Goal: Task Accomplishment & Management: Manage account settings

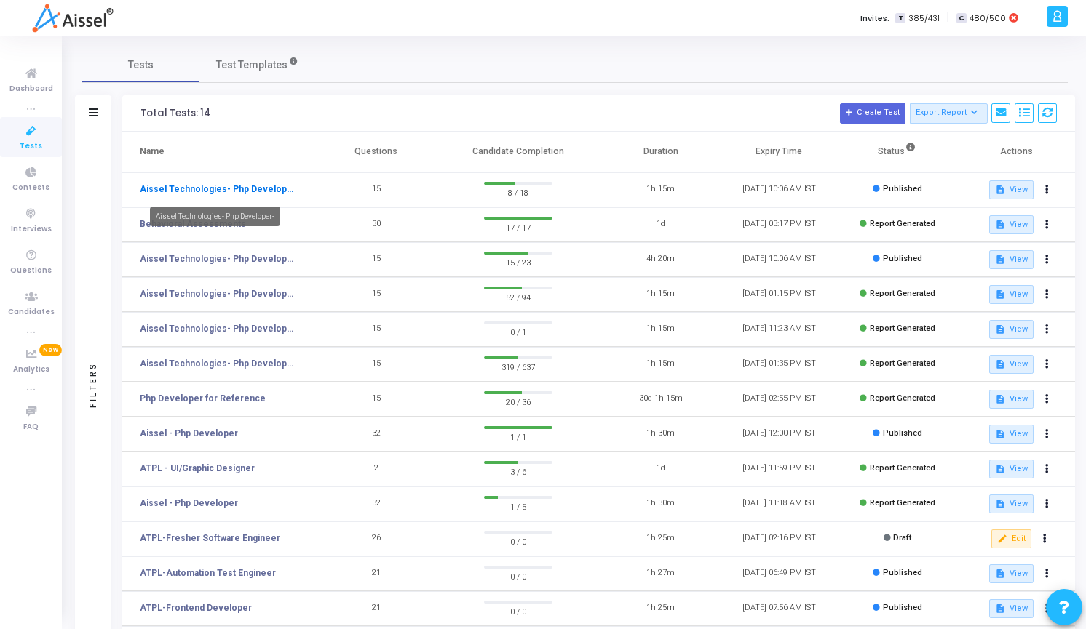
click at [180, 187] on link "Aissel Technologies- Php Developer-" at bounding box center [217, 189] width 154 height 13
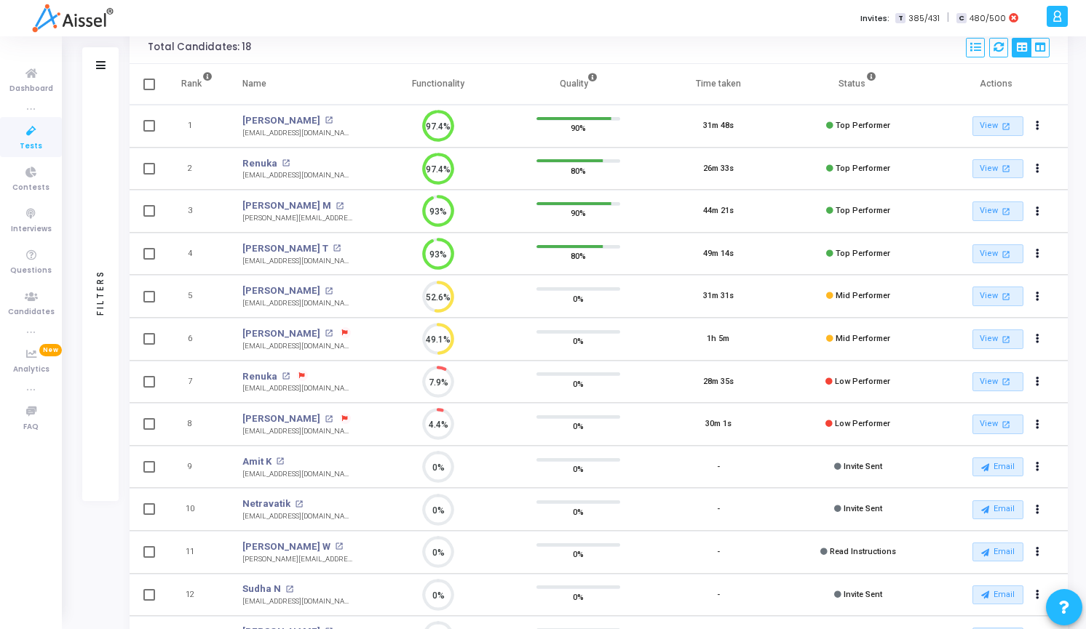
click at [1058, 23] on icon at bounding box center [1056, 16] width 11 height 17
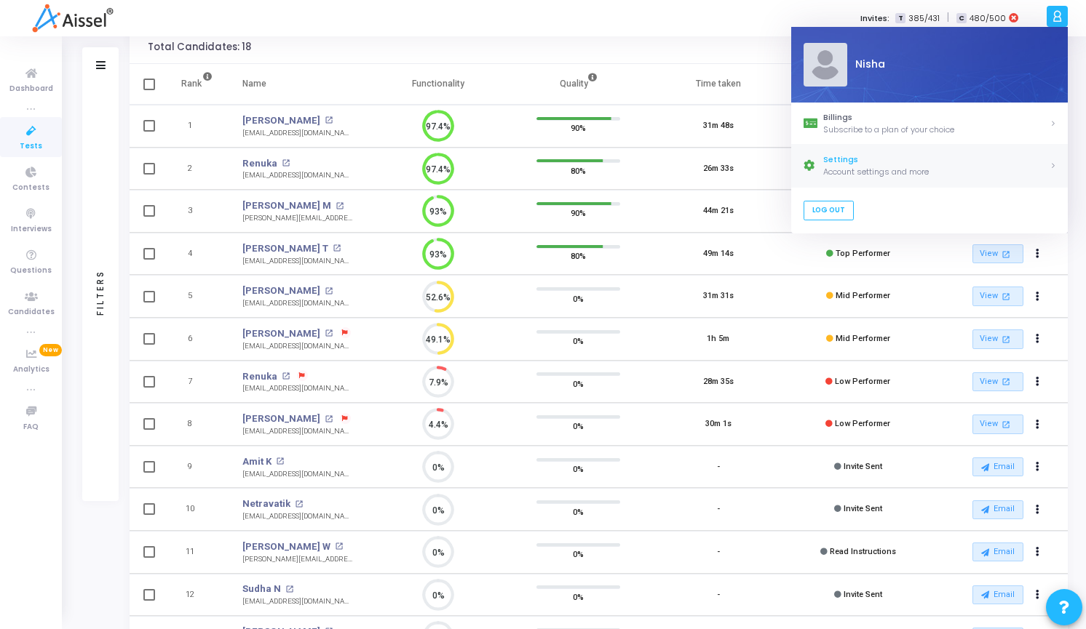
click at [877, 164] on div "Settings" at bounding box center [936, 160] width 226 height 12
select select "91"
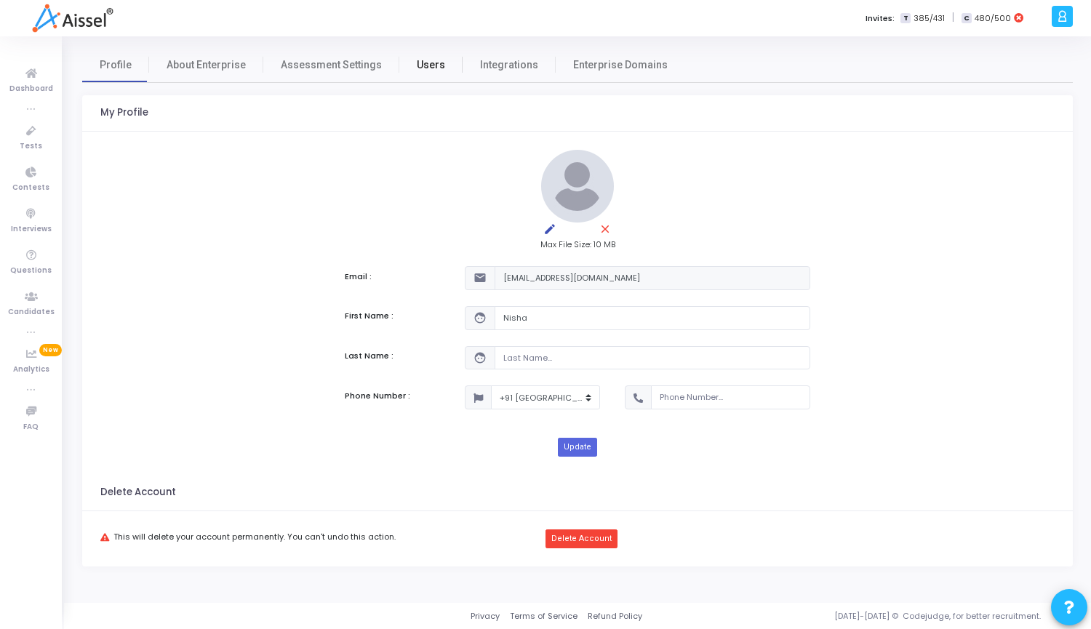
click at [426, 56] on link "Users" at bounding box center [430, 64] width 63 height 35
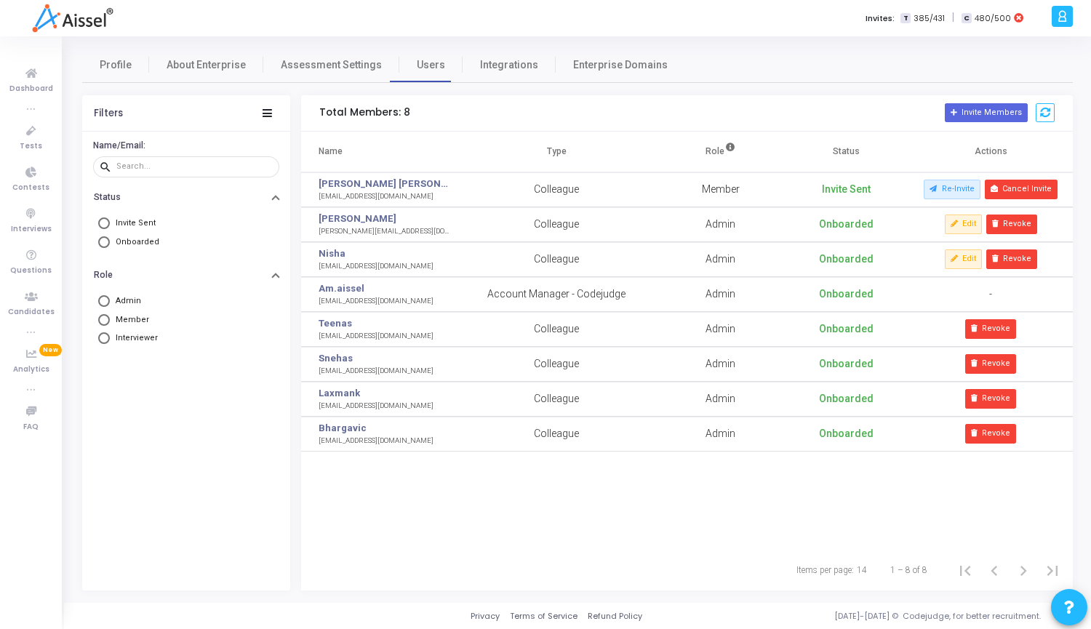
click at [717, 188] on td "Member" at bounding box center [721, 189] width 125 height 35
click at [356, 185] on link "[PERSON_NAME] [PERSON_NAME]" at bounding box center [384, 184] width 131 height 15
click at [1028, 192] on button "Cancel Invite" at bounding box center [1021, 189] width 73 height 19
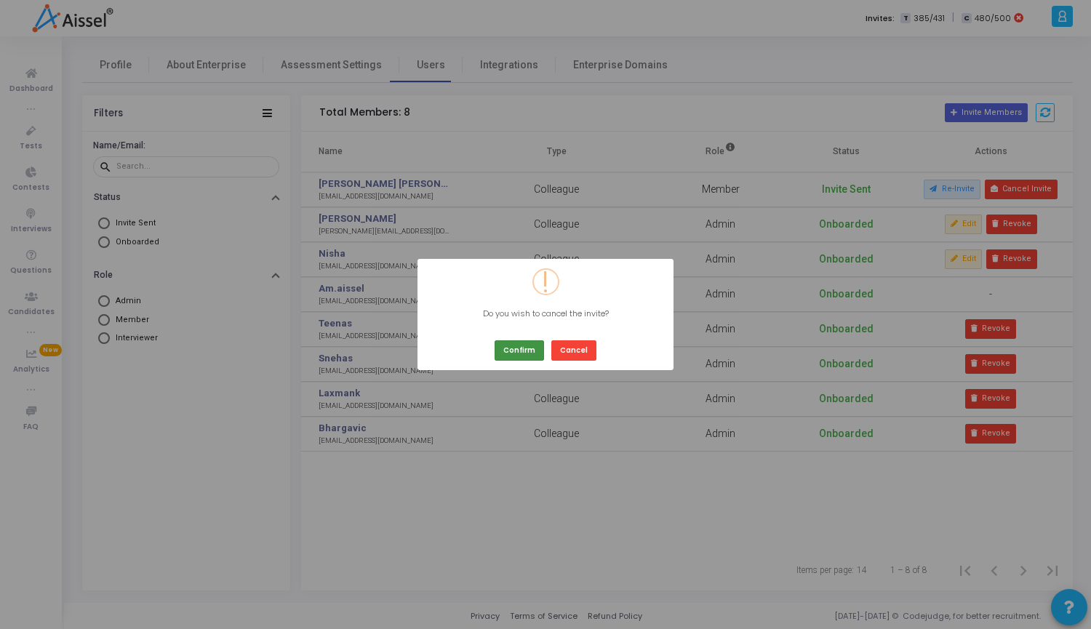
click at [512, 349] on button "Confirm" at bounding box center [519, 351] width 49 height 20
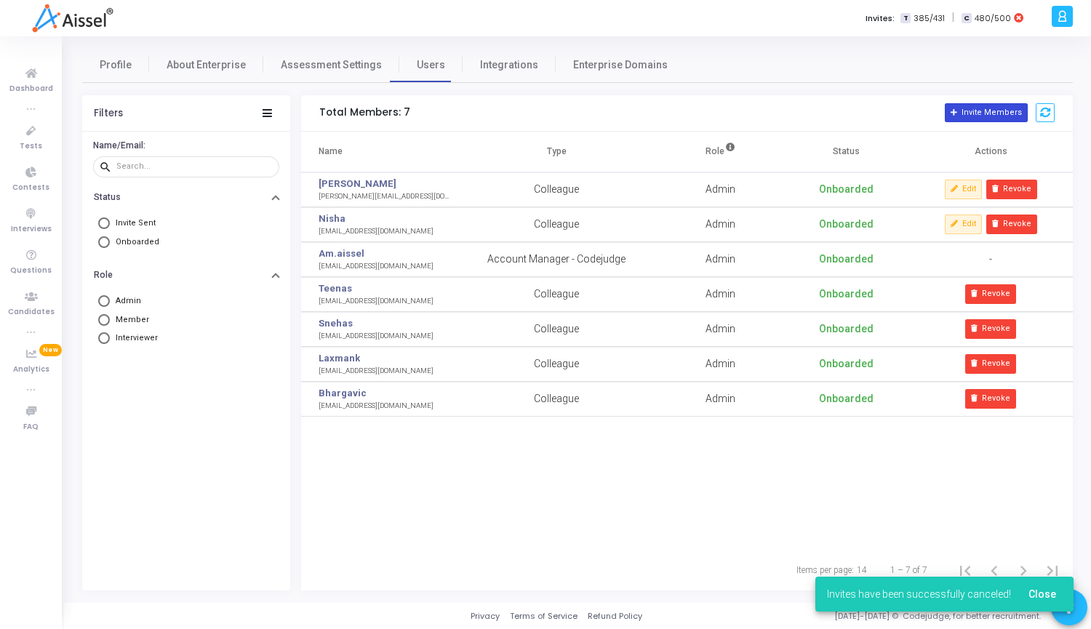
click at [999, 113] on button "Invite Members" at bounding box center [986, 112] width 83 height 19
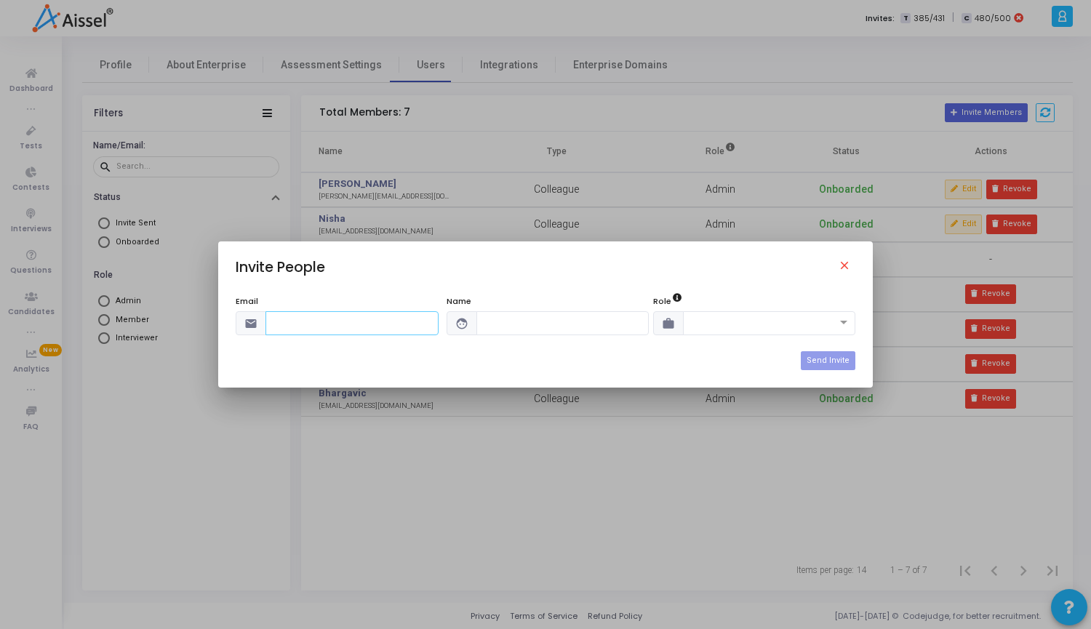
click at [336, 325] on input "text" at bounding box center [352, 323] width 173 height 24
paste input "[EMAIL_ADDRESS][DOMAIN_NAME]"
type input "[EMAIL_ADDRESS][DOMAIN_NAME]"
click at [513, 322] on input "text" at bounding box center [563, 323] width 173 height 24
type input "[PERSON_NAME]"
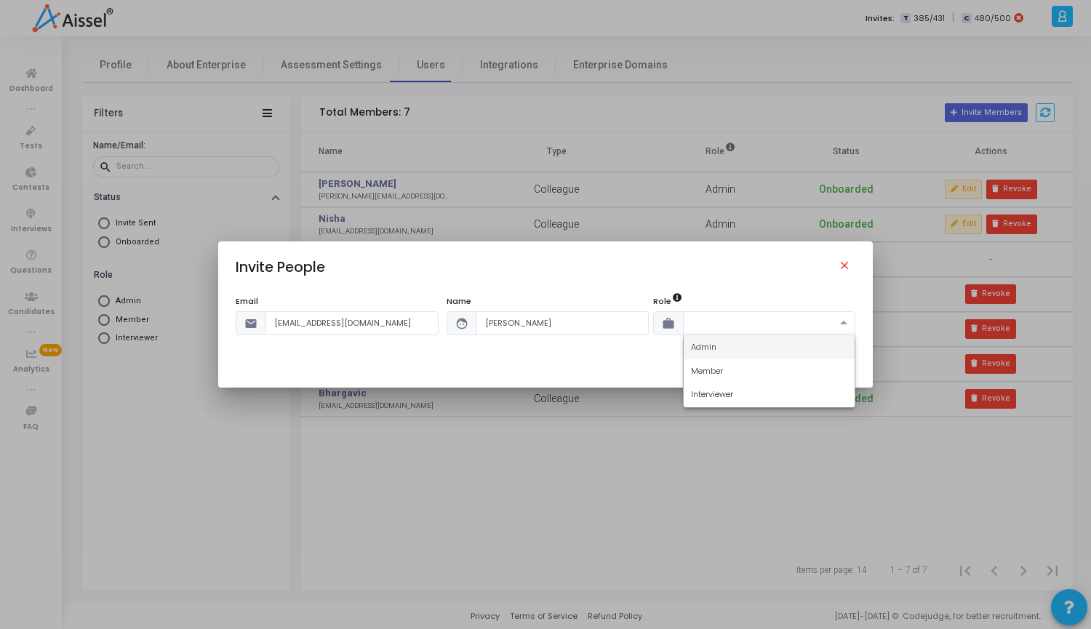
click at [843, 320] on span at bounding box center [846, 323] width 18 height 12
click at [732, 343] on div "Admin" at bounding box center [770, 347] width 172 height 24
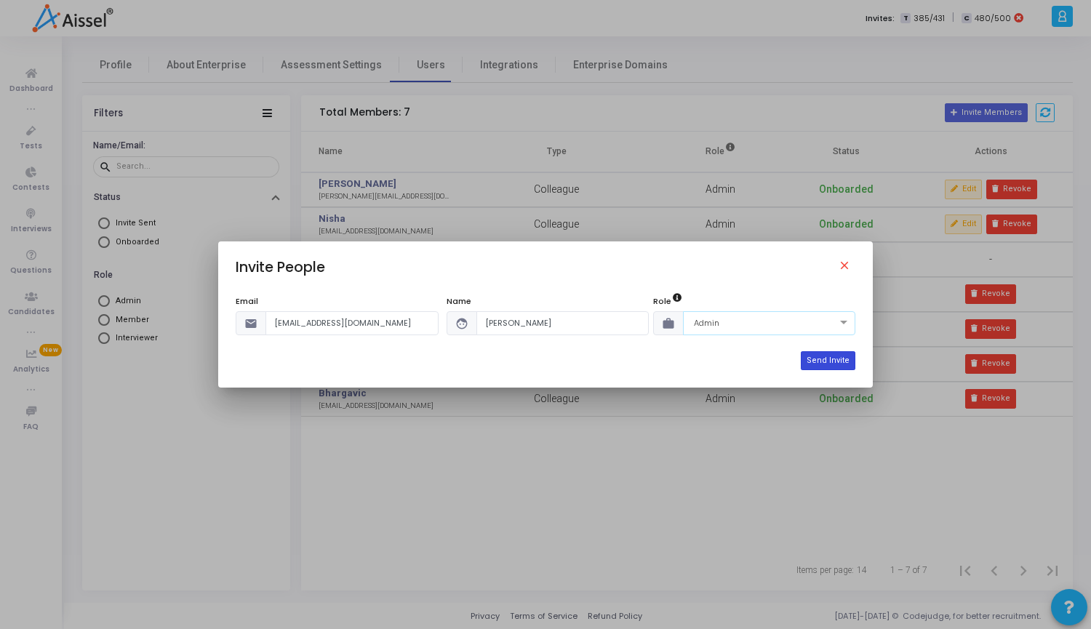
click at [831, 364] on button "Send Invite" at bounding box center [828, 360] width 55 height 19
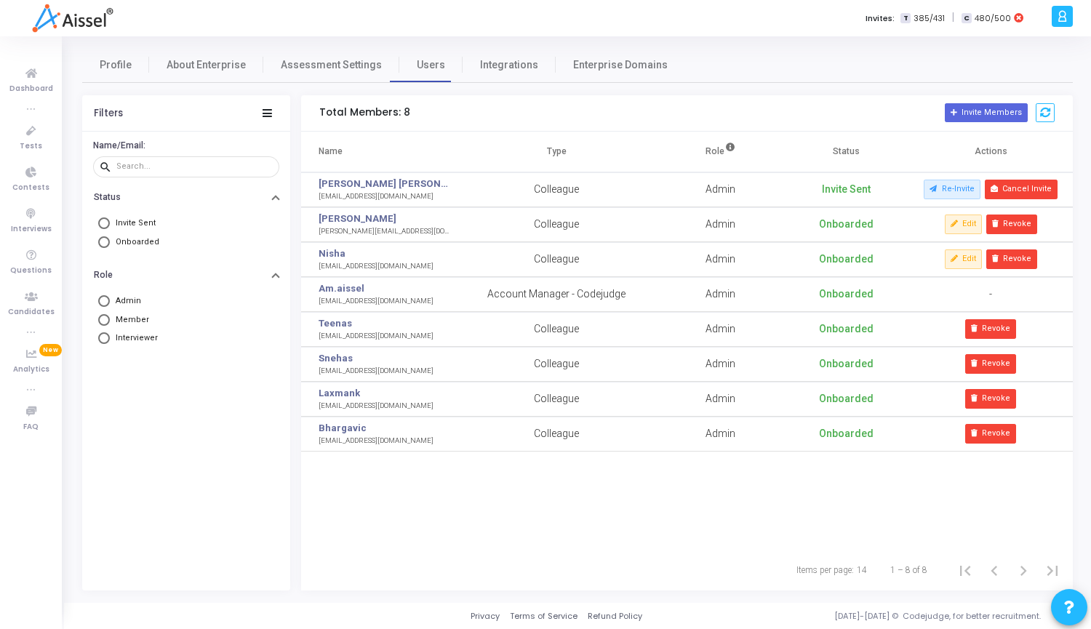
click at [648, 518] on div "Name Type Role Status Actions [PERSON_NAME] Hiremath [EMAIL_ADDRESS][DOMAIN_NAM…" at bounding box center [687, 341] width 772 height 418
click at [1022, 189] on button "Cancel Invite" at bounding box center [1021, 189] width 73 height 19
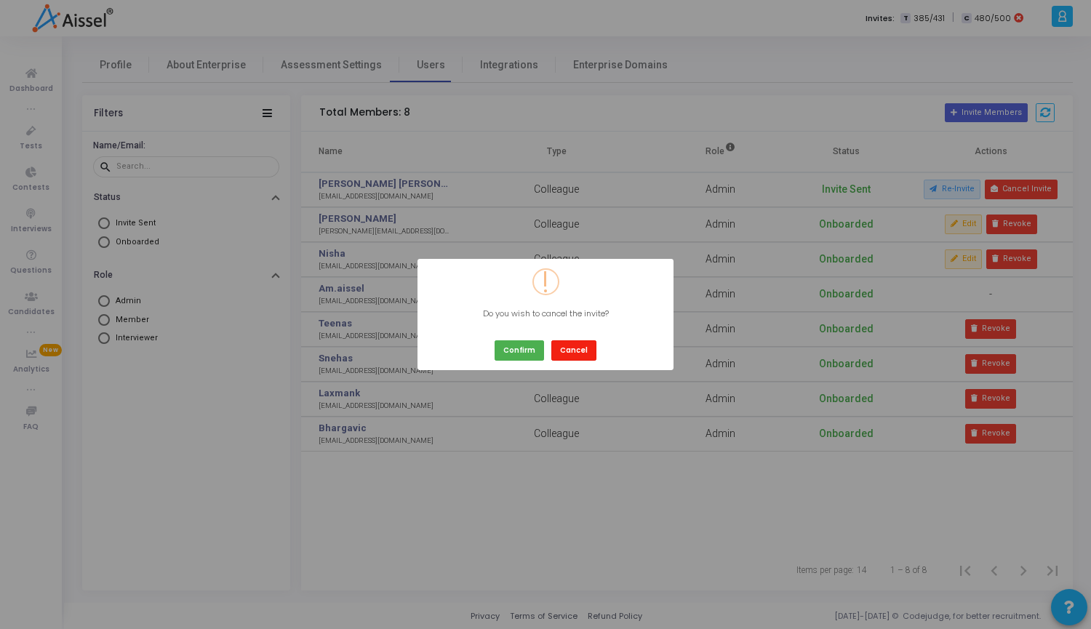
click at [589, 354] on button "Cancel" at bounding box center [574, 351] width 45 height 20
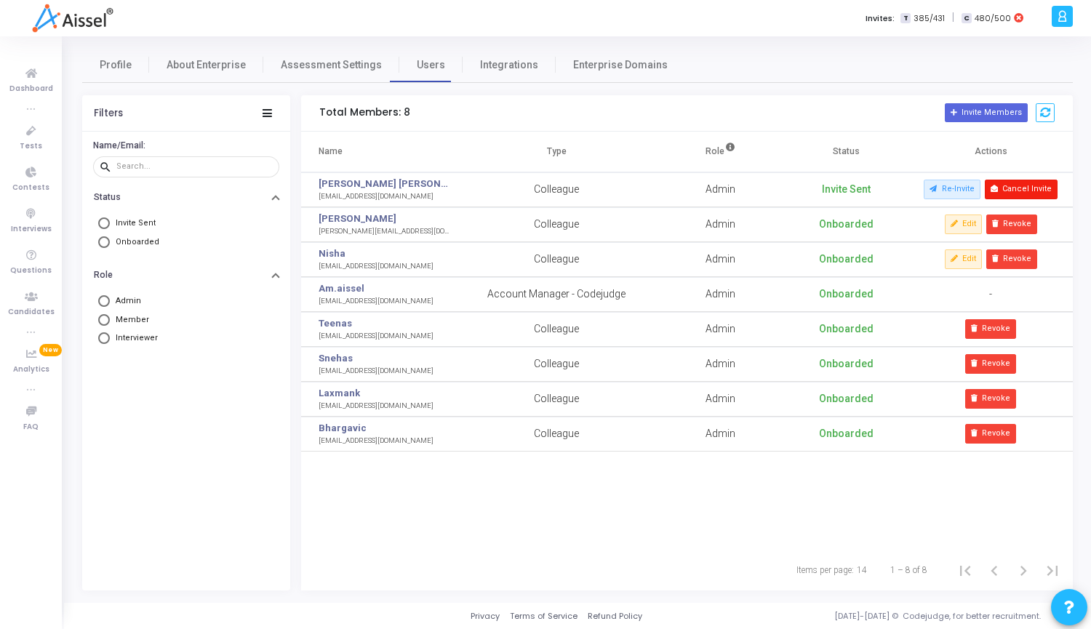
click at [1034, 186] on button "Cancel Invite" at bounding box center [1021, 189] width 73 height 19
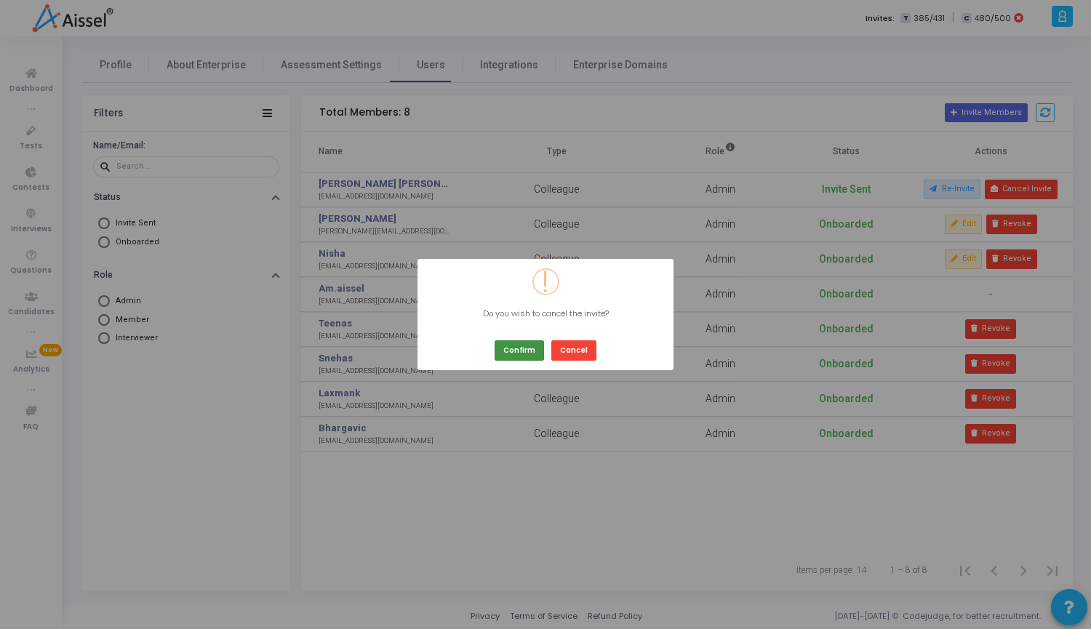
click at [509, 358] on button "Confirm" at bounding box center [519, 351] width 49 height 20
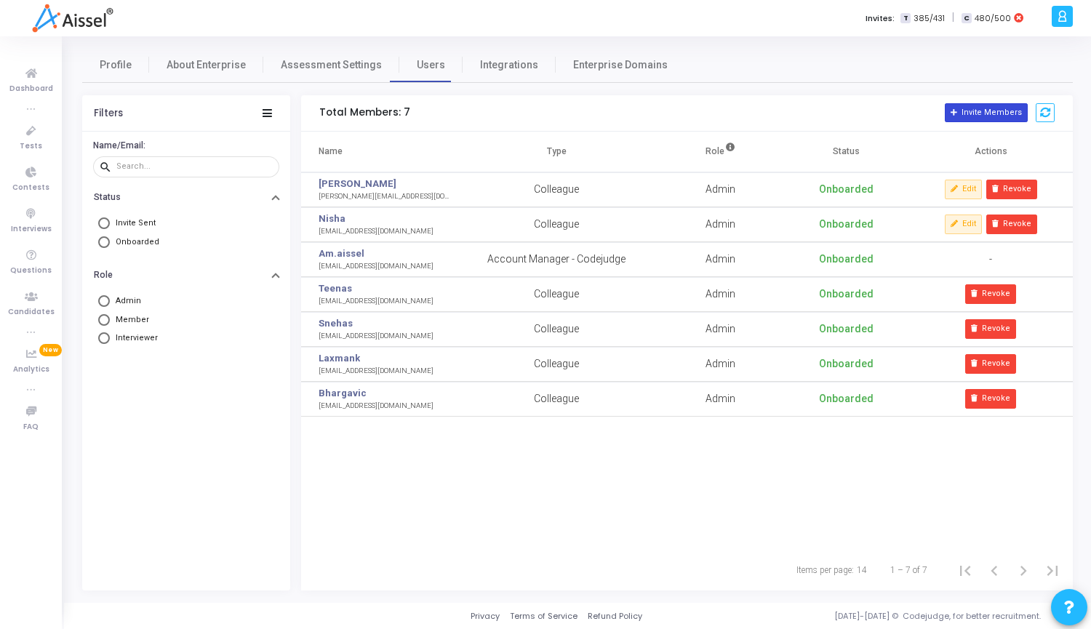
click at [988, 112] on button "Invite Members" at bounding box center [986, 112] width 83 height 19
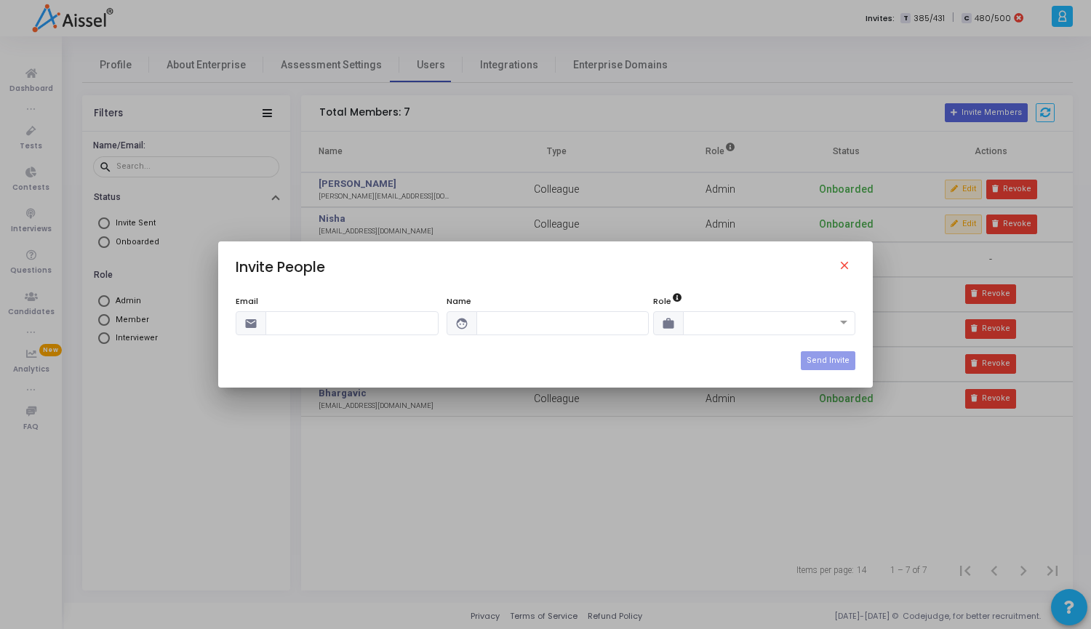
click at [336, 319] on input "text" at bounding box center [352, 323] width 173 height 24
type input "[EMAIL_ADDRESS][DOMAIN_NAME]"
click at [536, 328] on input "text" at bounding box center [563, 323] width 173 height 24
type input "A"
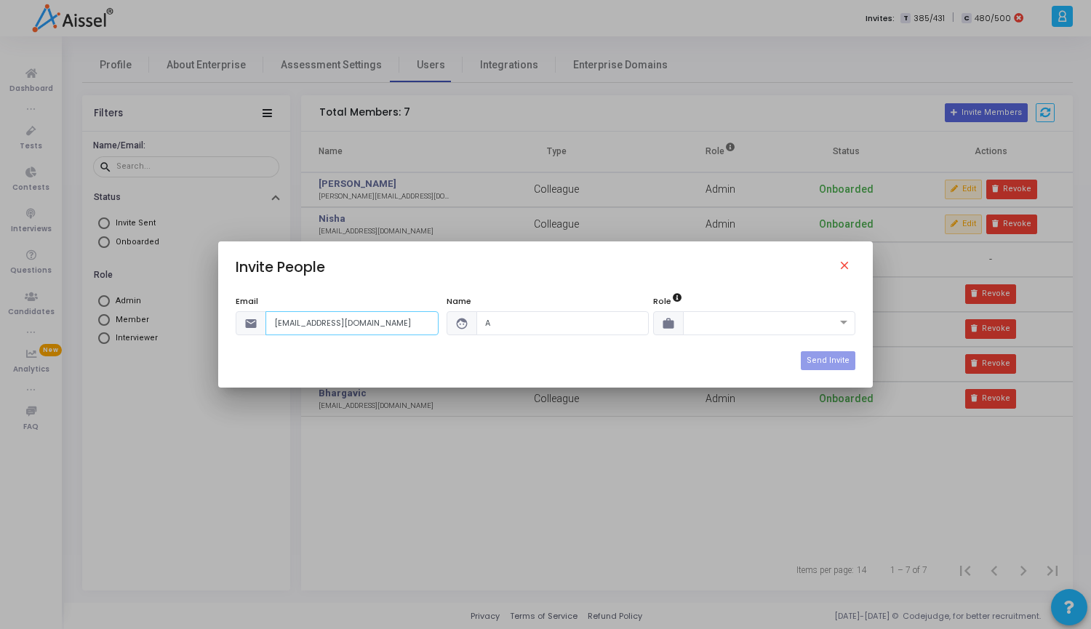
click at [277, 324] on input "[EMAIL_ADDRESS][DOMAIN_NAME]" at bounding box center [352, 323] width 173 height 24
type input "[EMAIL_ADDRESS][DOMAIN_NAME]"
click at [528, 326] on input "A" at bounding box center [563, 323] width 173 height 24
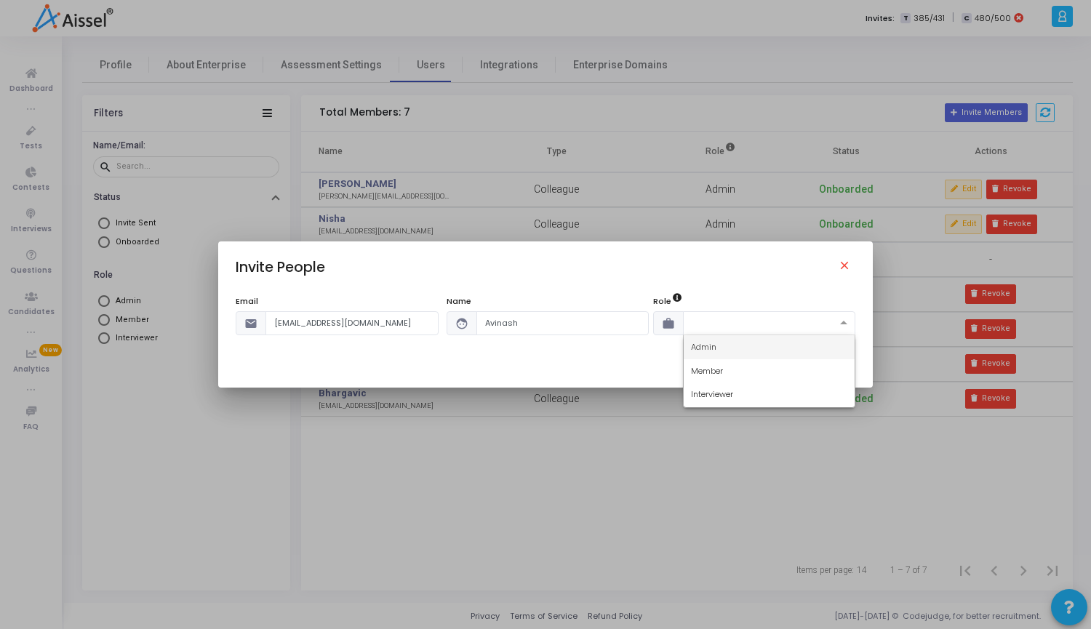
click at [854, 322] on span at bounding box center [846, 323] width 18 height 12
click at [753, 347] on div "Admin" at bounding box center [770, 347] width 172 height 24
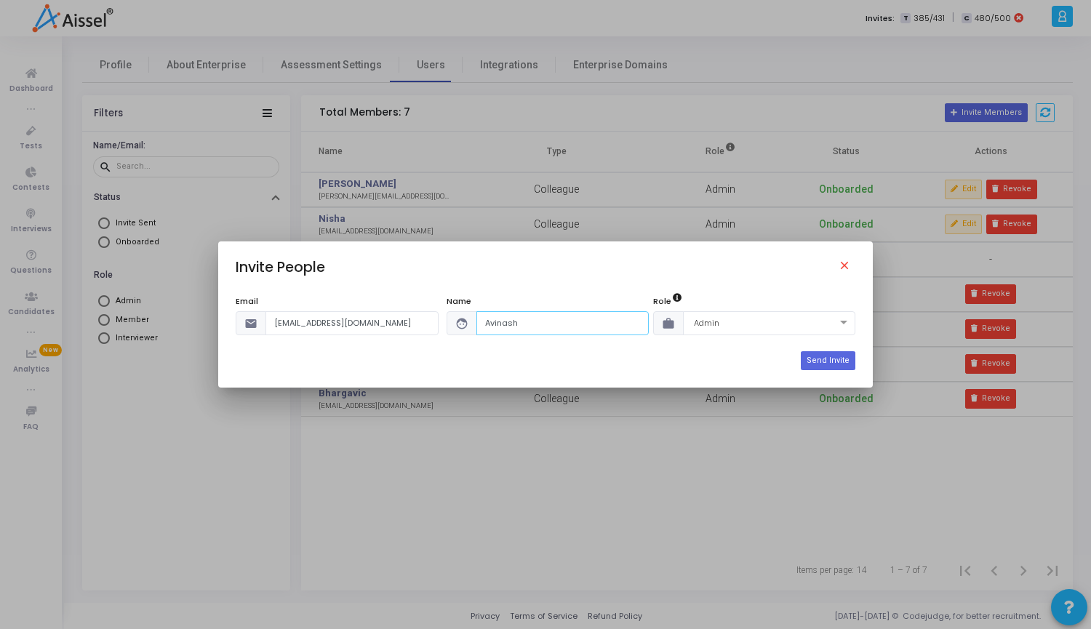
click at [536, 326] on input "Avinash" at bounding box center [563, 323] width 173 height 24
type input "Avinash H"
click at [836, 359] on button "Send Invite" at bounding box center [828, 360] width 55 height 19
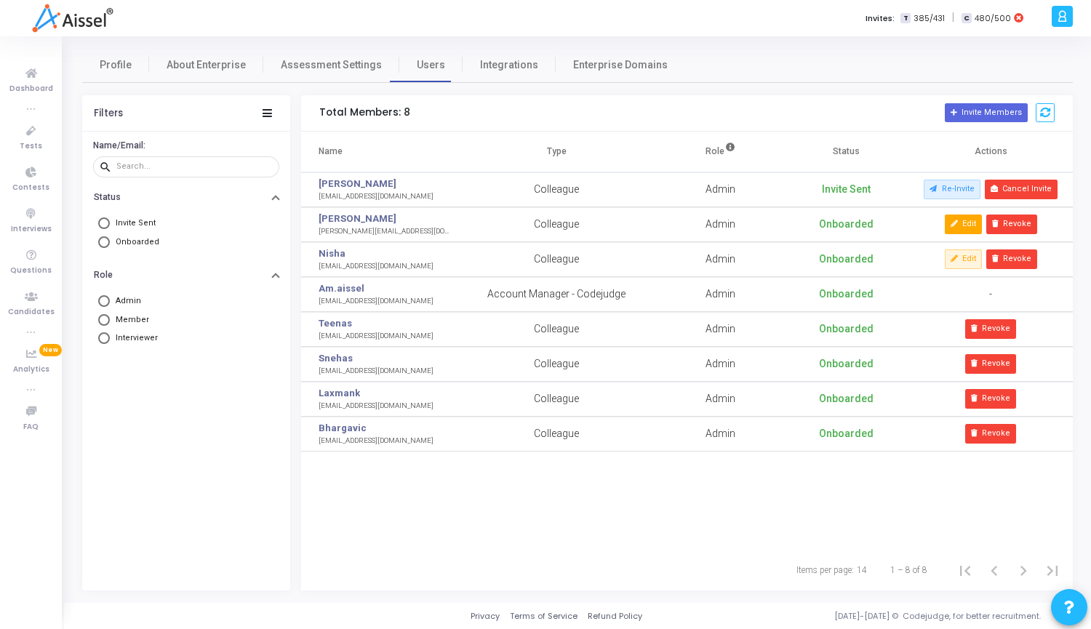
click at [960, 223] on button "Edit" at bounding box center [964, 224] width 38 height 19
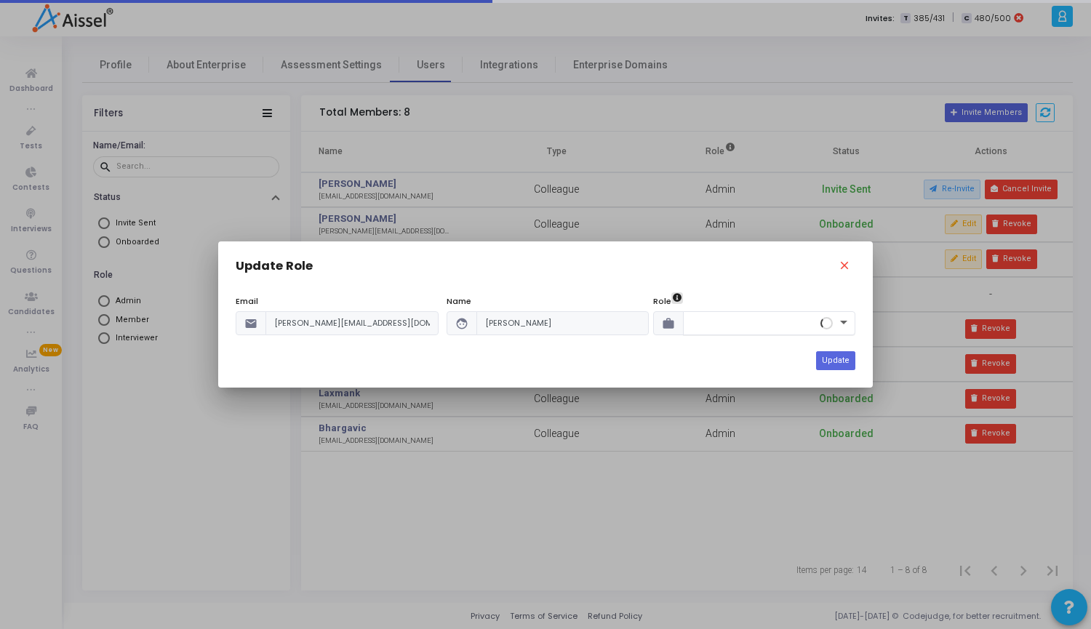
click at [851, 325] on span at bounding box center [846, 323] width 18 height 12
click at [846, 266] on mat-icon "close" at bounding box center [846, 267] width 17 height 17
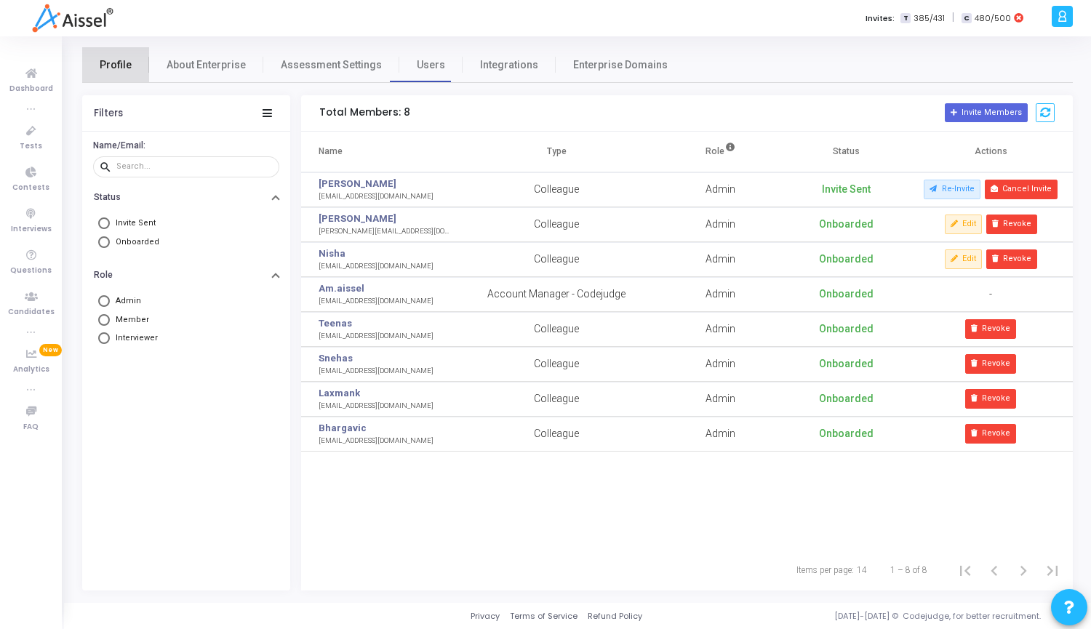
click at [116, 68] on span "Profile" at bounding box center [116, 64] width 32 height 15
select select "91"
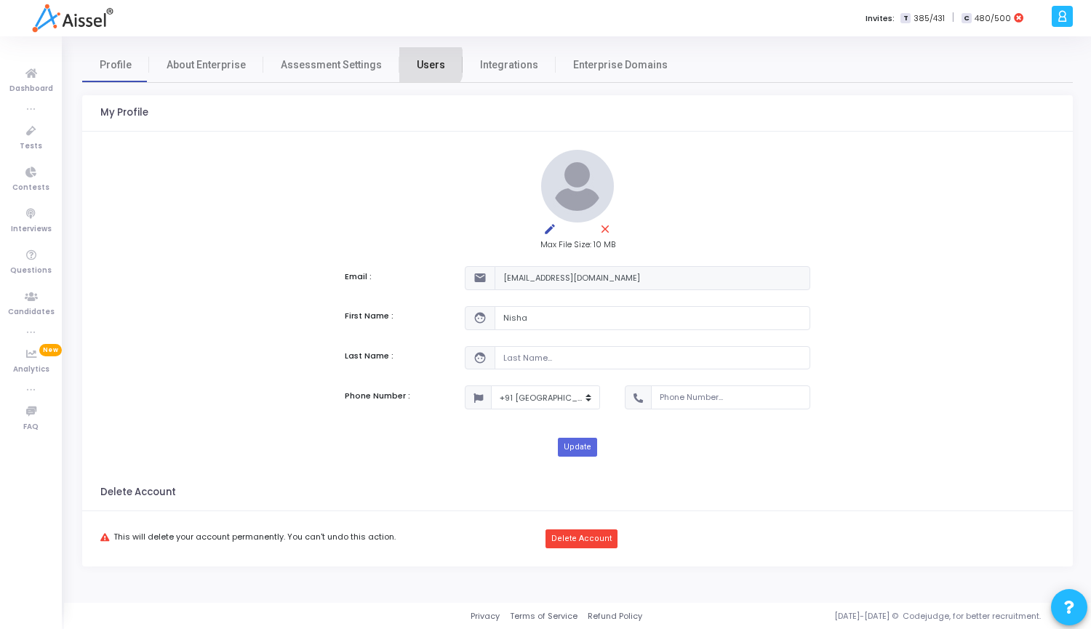
click at [417, 63] on span "Users" at bounding box center [431, 64] width 28 height 15
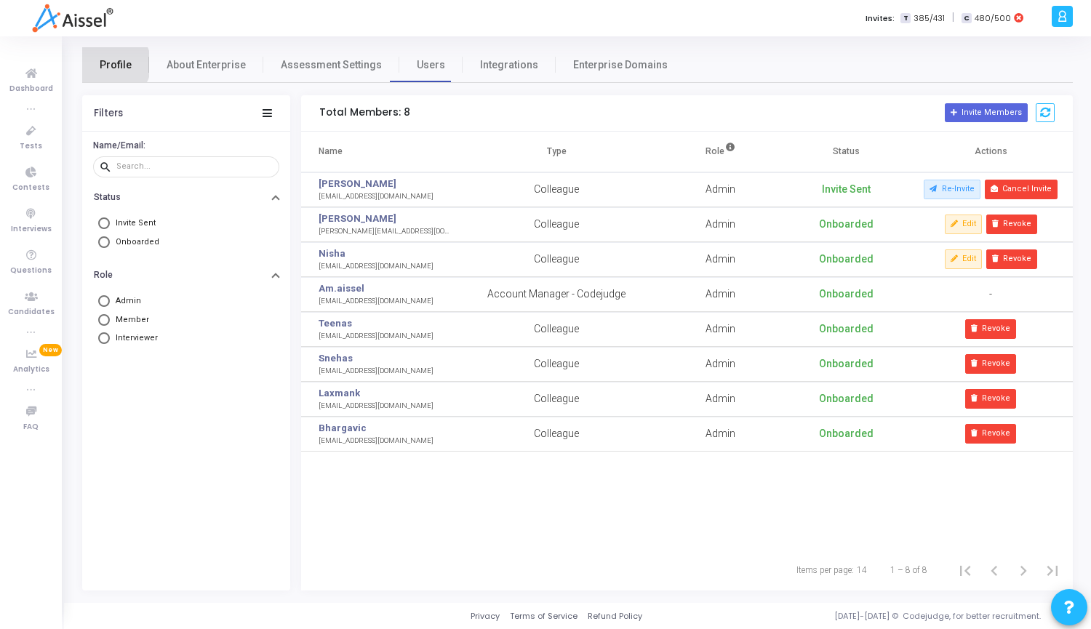
click at [111, 64] on span "Profile" at bounding box center [116, 64] width 32 height 15
select select "91"
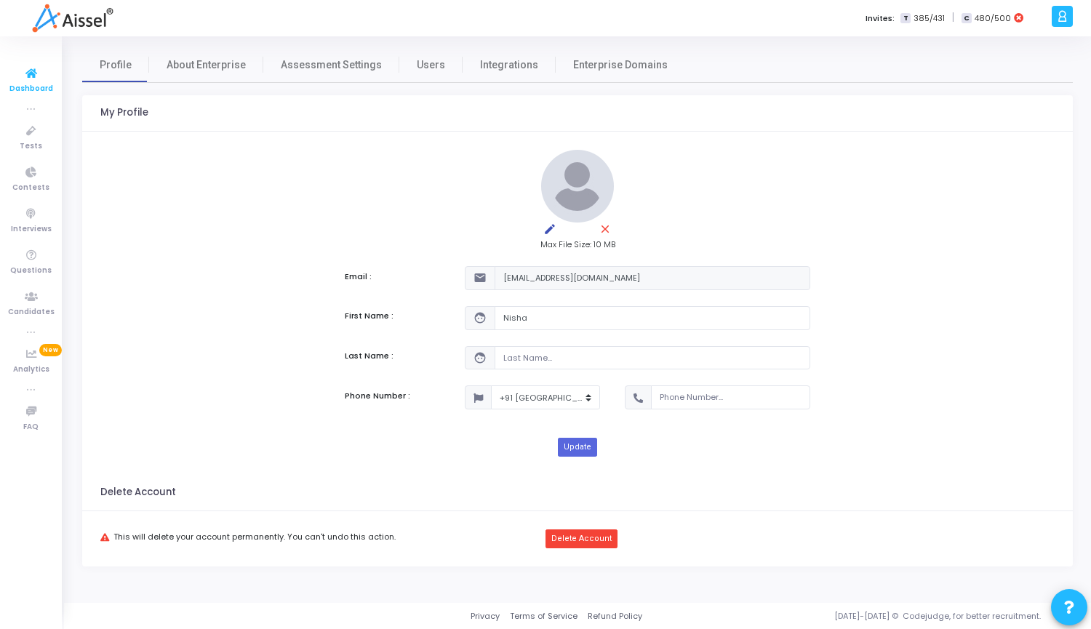
click at [38, 76] on icon at bounding box center [31, 74] width 31 height 18
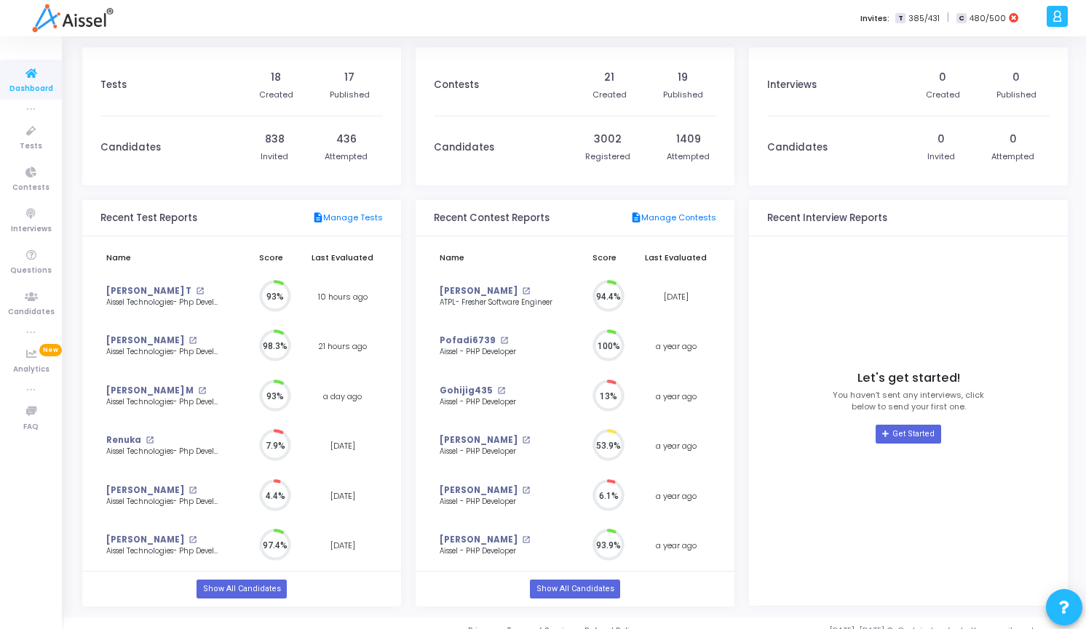
scroll to position [32, 15]
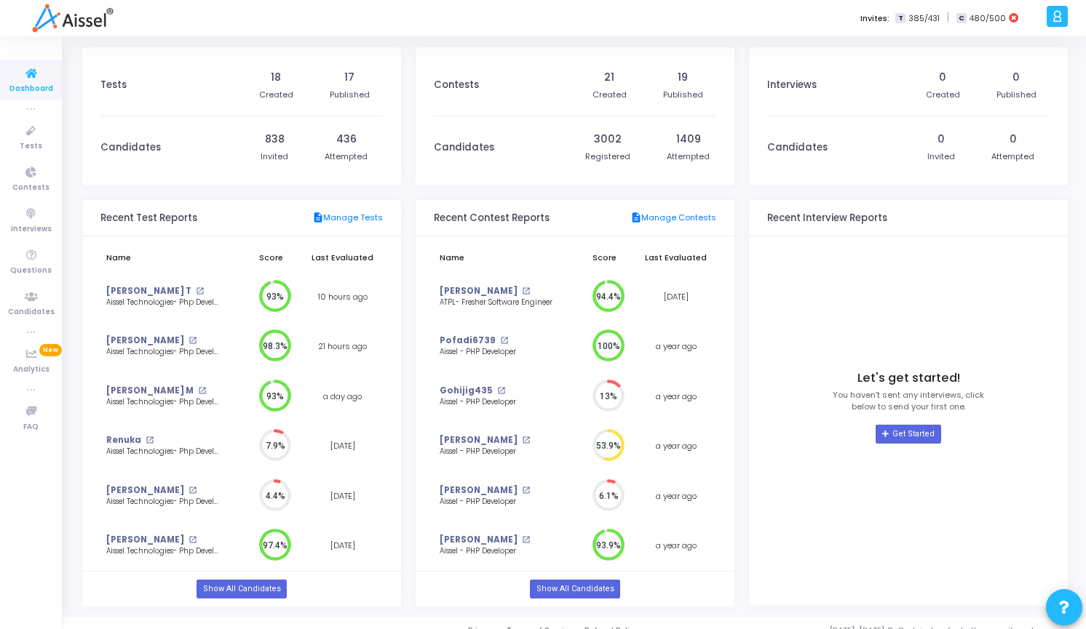
select select "91"
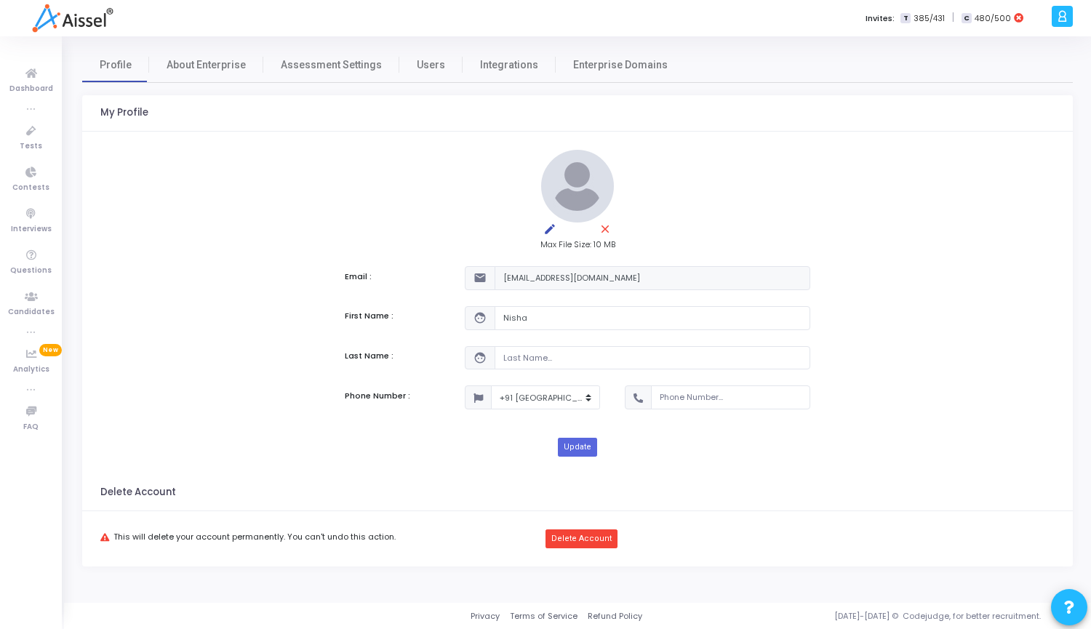
click at [1068, 25] on icon at bounding box center [1062, 16] width 11 height 17
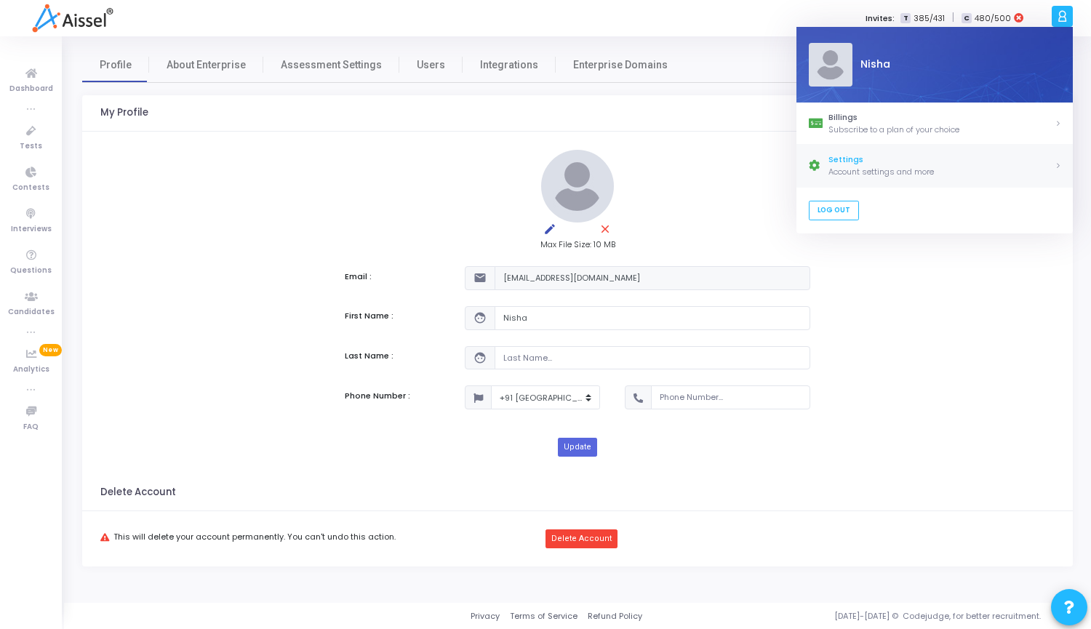
click at [887, 161] on div "Settings" at bounding box center [942, 160] width 226 height 12
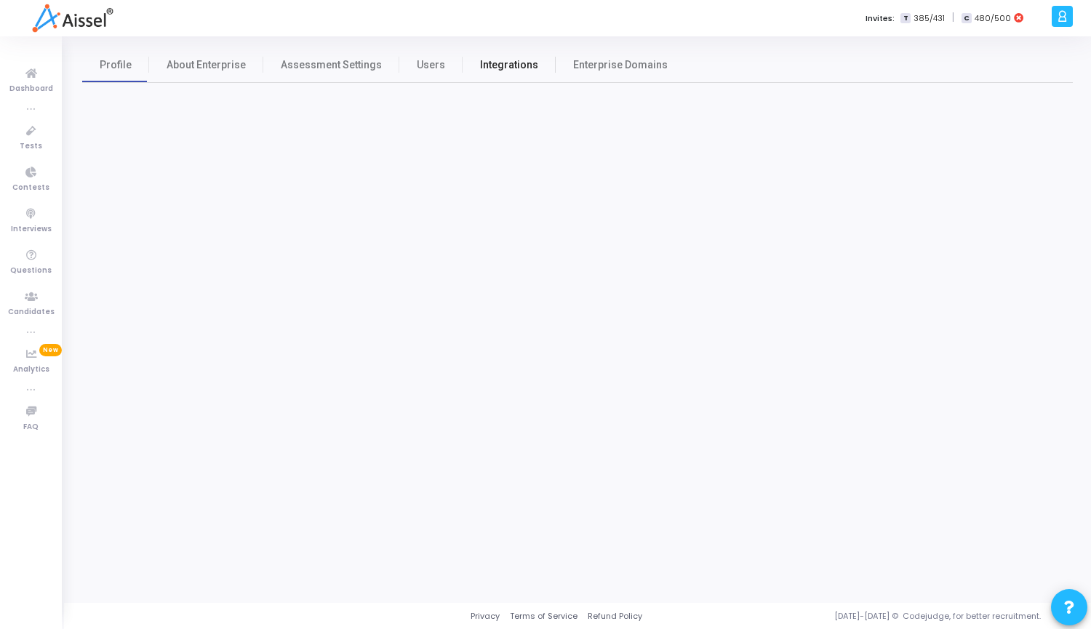
click at [493, 71] on span "Integrations" at bounding box center [509, 64] width 58 height 15
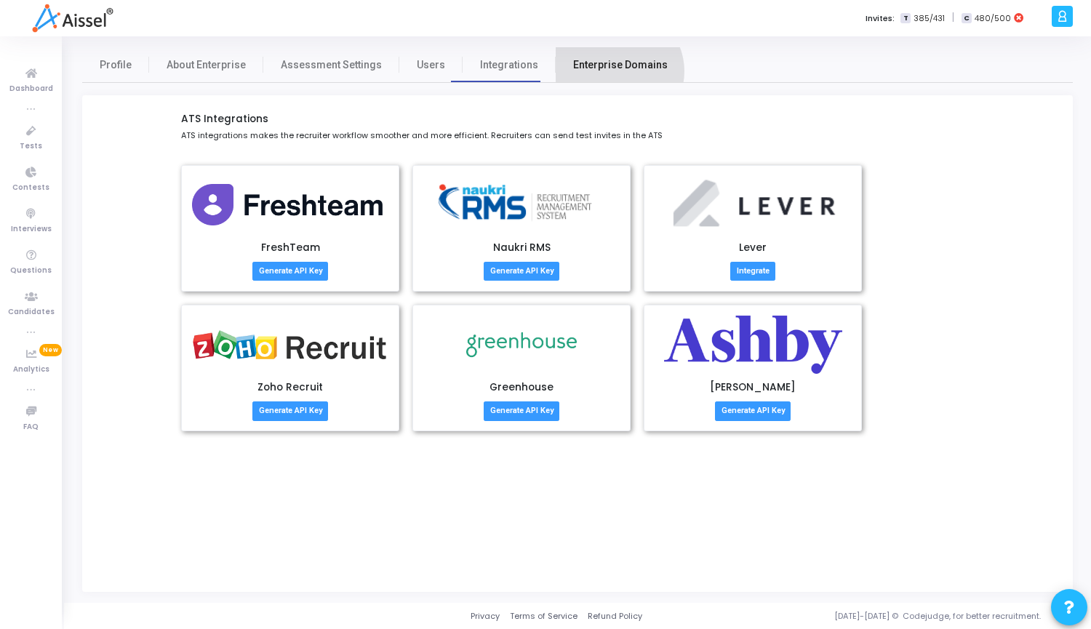
click at [602, 71] on span "Enterprise Domains" at bounding box center [620, 64] width 95 height 15
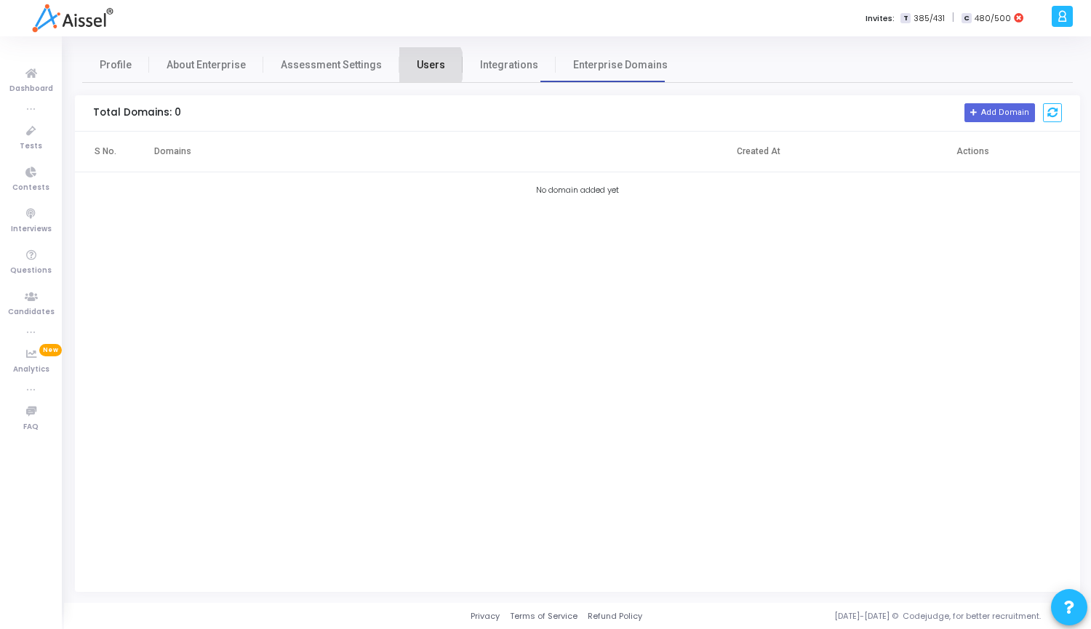
click at [417, 65] on span "Users" at bounding box center [431, 64] width 28 height 15
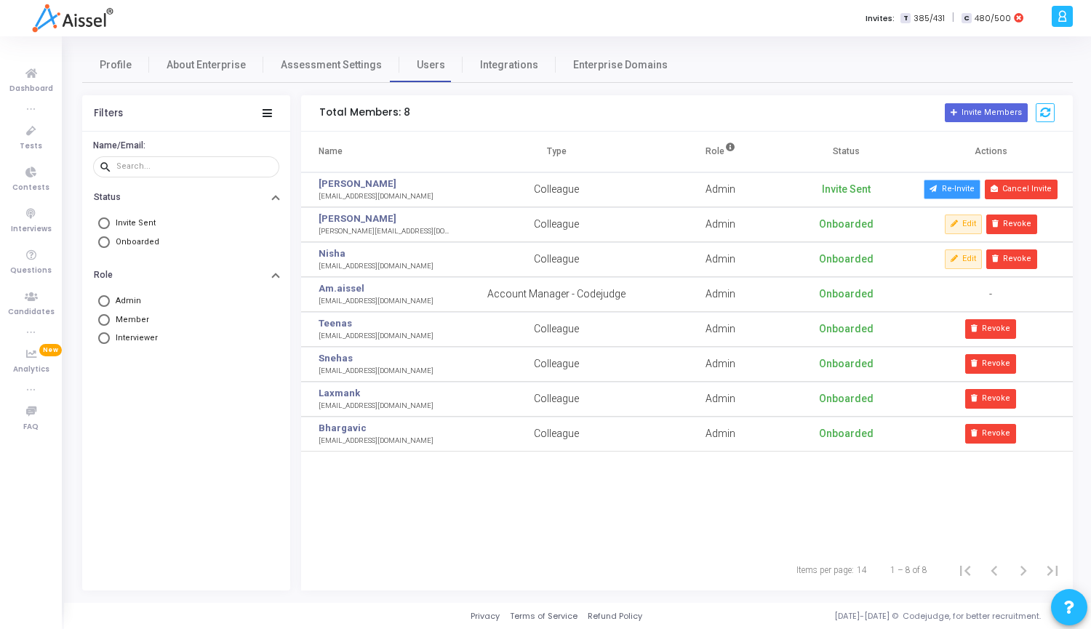
click at [947, 188] on button "Re-Invite" at bounding box center [952, 189] width 57 height 19
click at [33, 138] on icon at bounding box center [31, 131] width 31 height 18
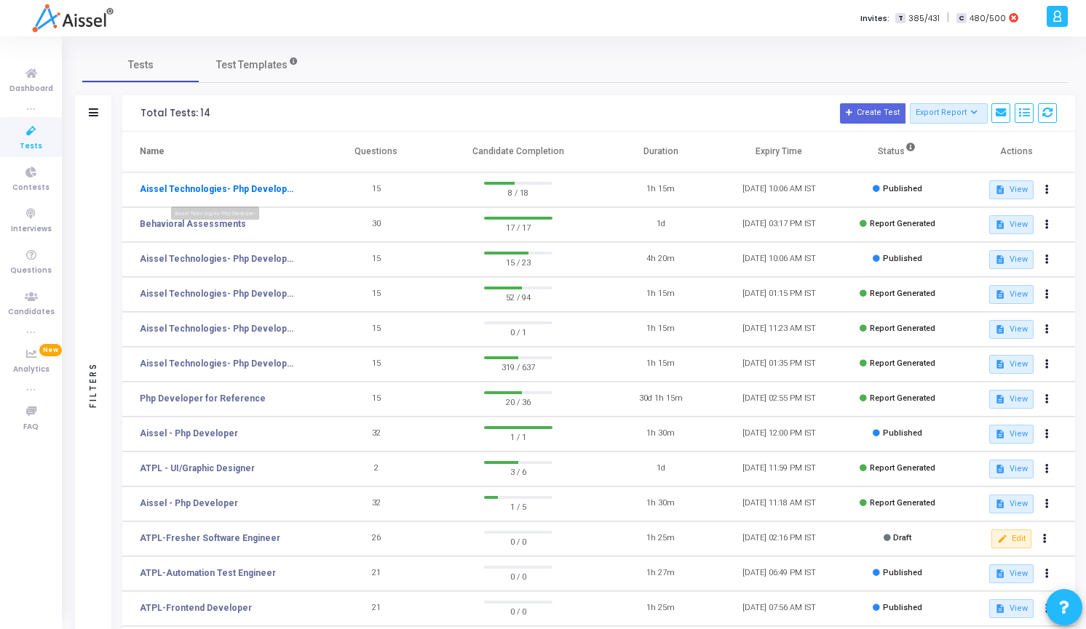
click at [260, 189] on link "Aissel Technologies- Php Developer-" at bounding box center [217, 189] width 154 height 13
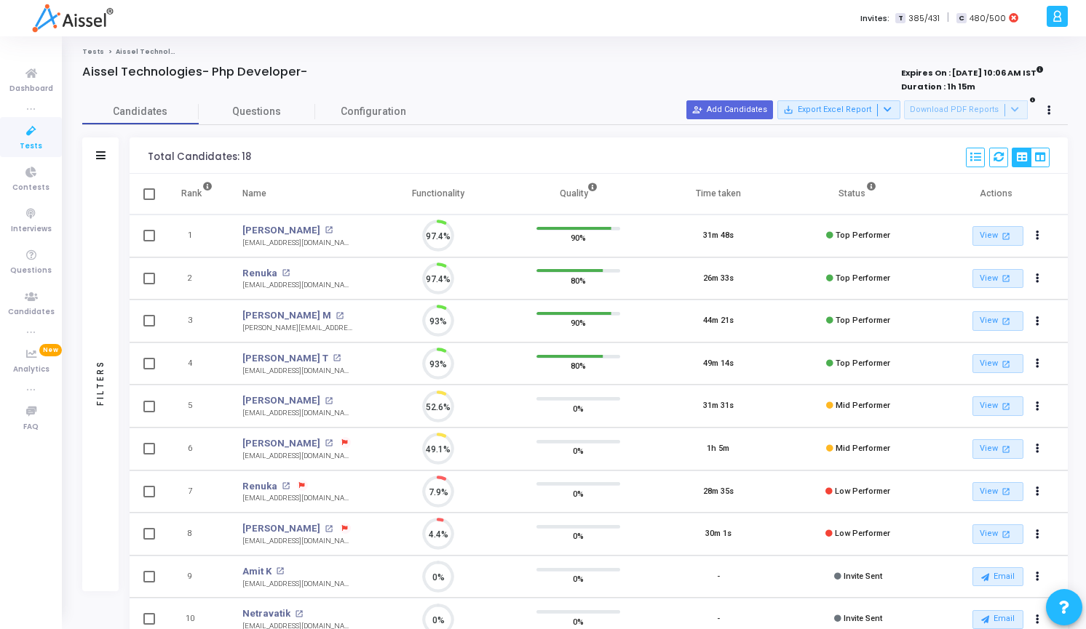
scroll to position [31, 37]
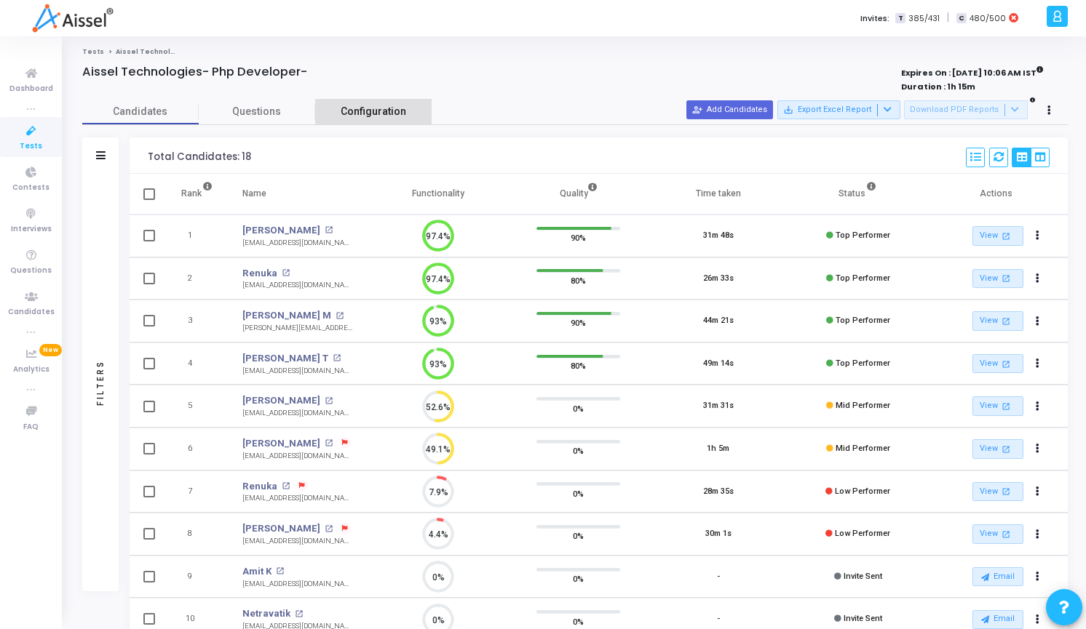
click at [386, 116] on span "Configuration" at bounding box center [373, 111] width 65 height 15
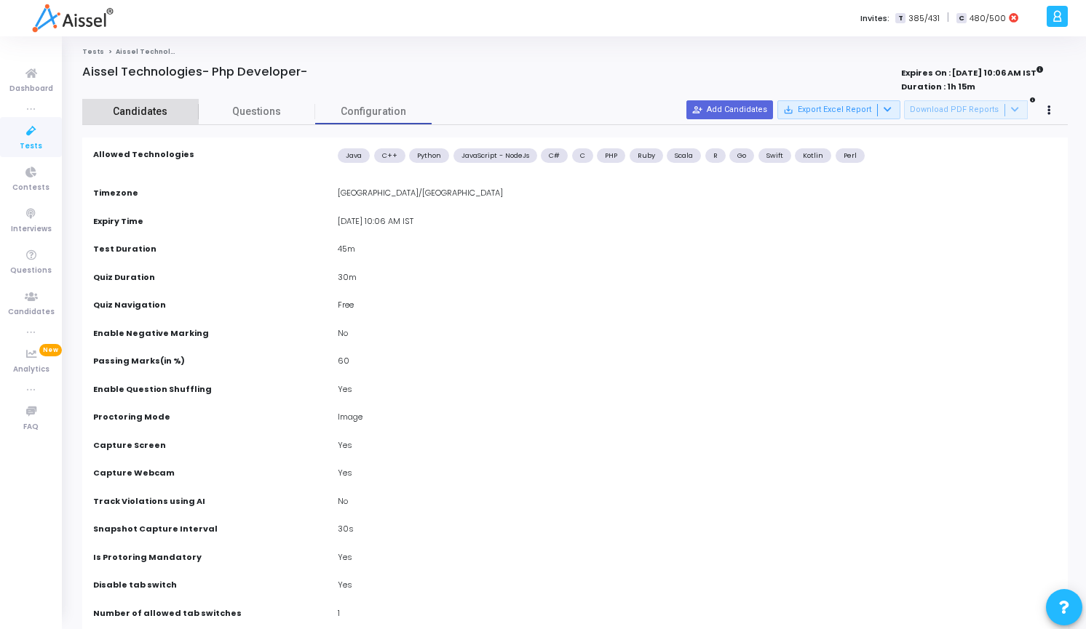
click at [133, 119] on span "Candidates" at bounding box center [140, 111] width 116 height 15
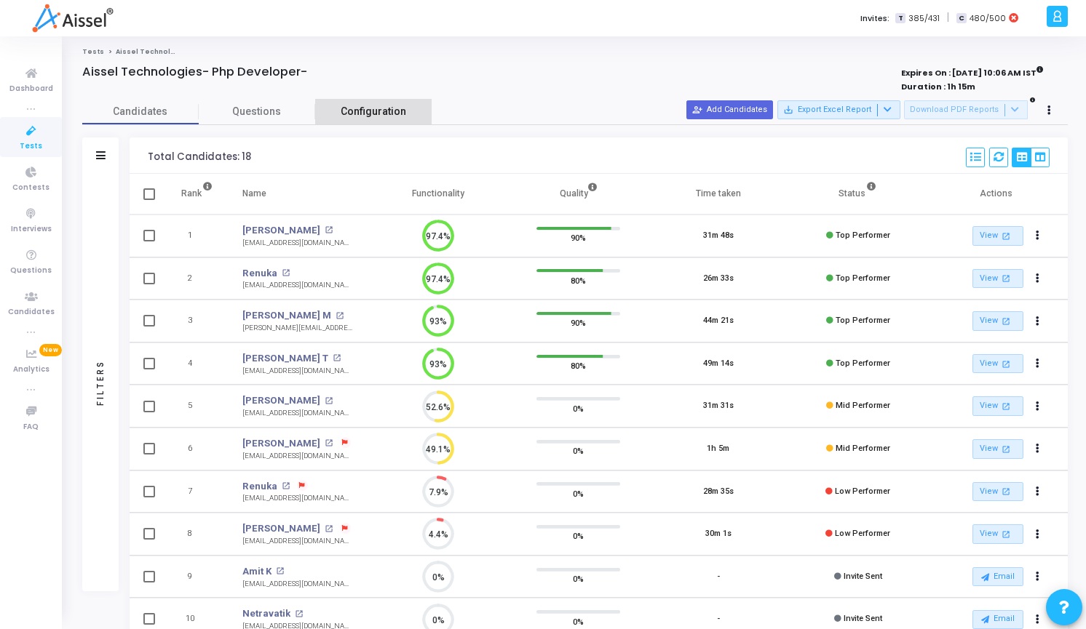
click at [372, 106] on span "Configuration" at bounding box center [373, 111] width 65 height 15
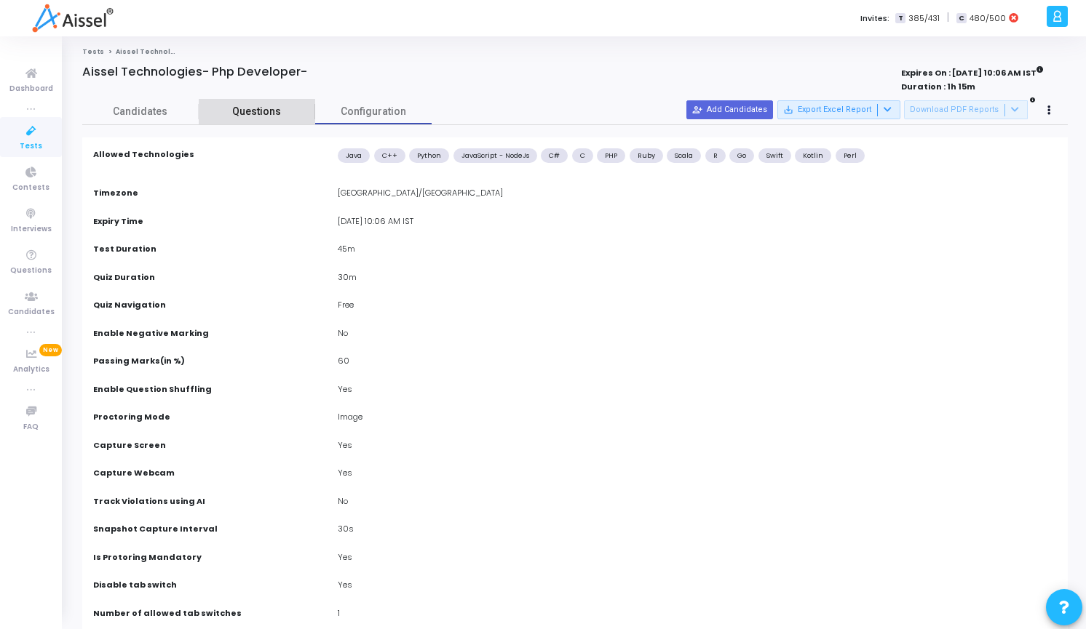
click at [269, 110] on span "Questions" at bounding box center [257, 111] width 116 height 15
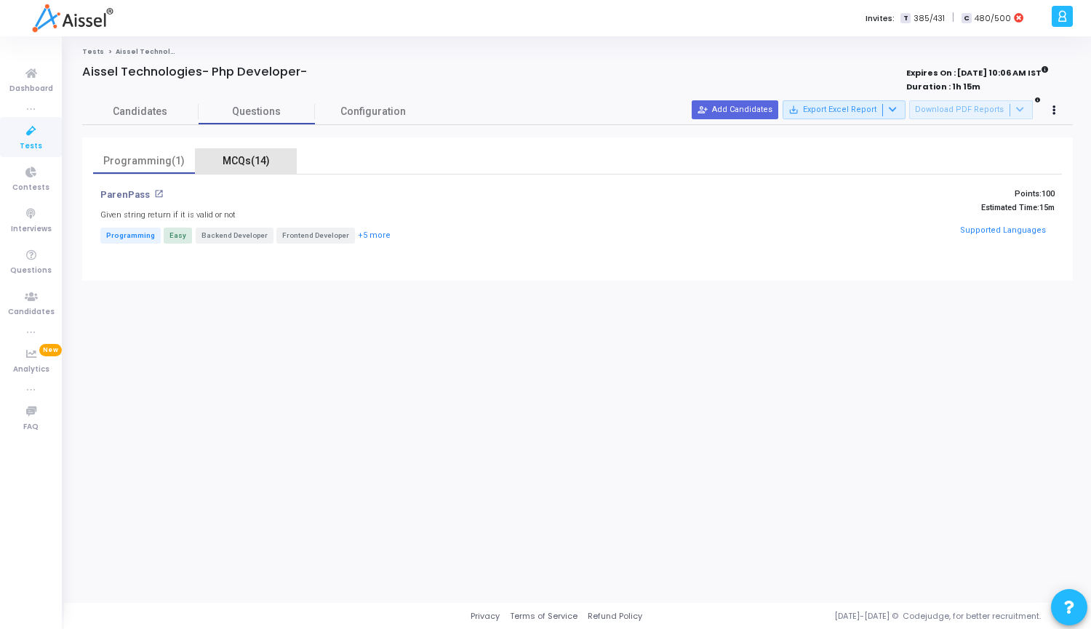
click at [246, 163] on div "MCQs(14)" at bounding box center [246, 161] width 84 height 15
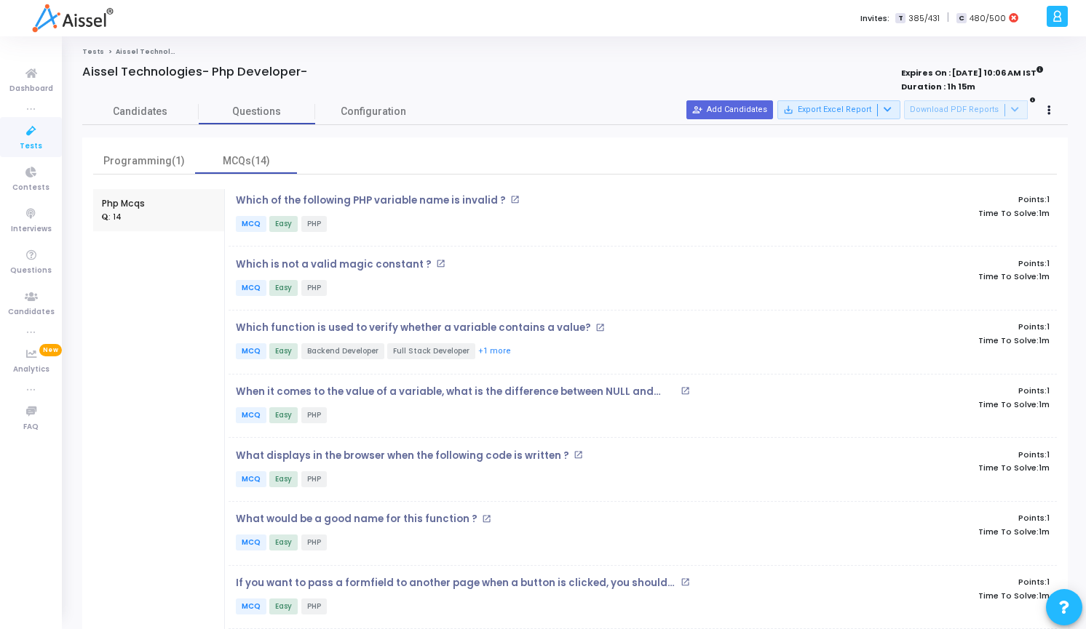
click at [1055, 15] on icon at bounding box center [1056, 16] width 11 height 17
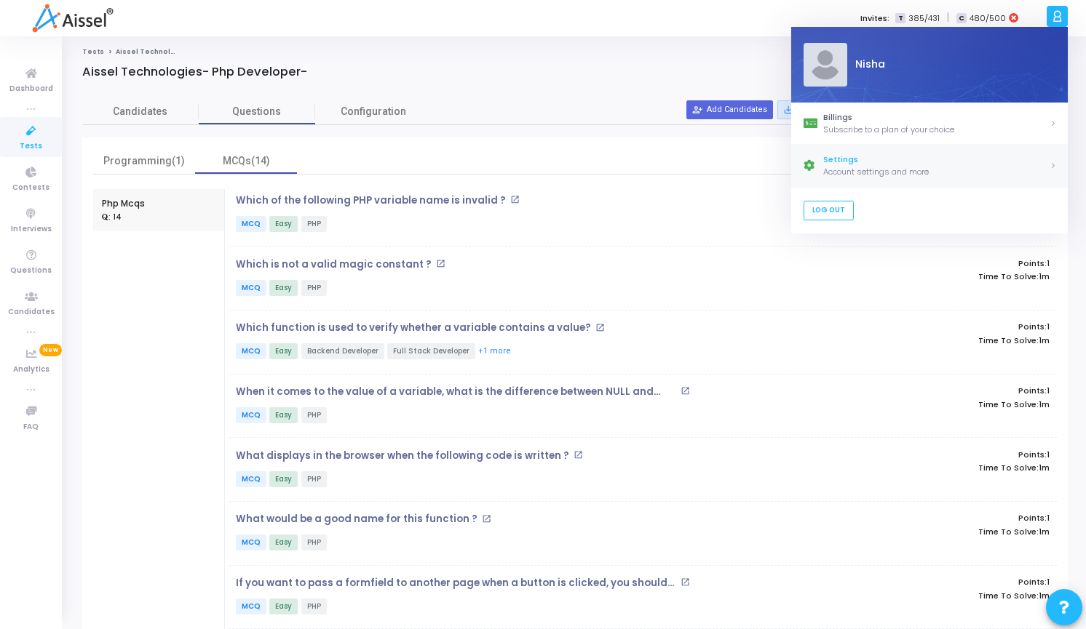
click at [865, 178] on link "Settings Account settings and more" at bounding box center [929, 166] width 277 height 42
select select "91"
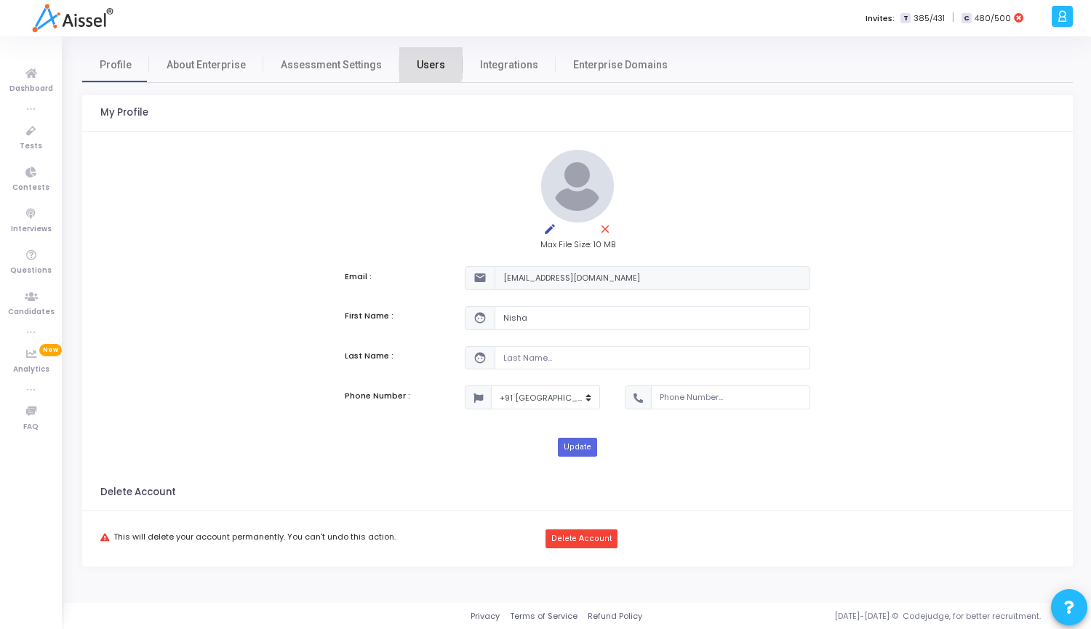
click at [418, 63] on span "Users" at bounding box center [431, 64] width 28 height 15
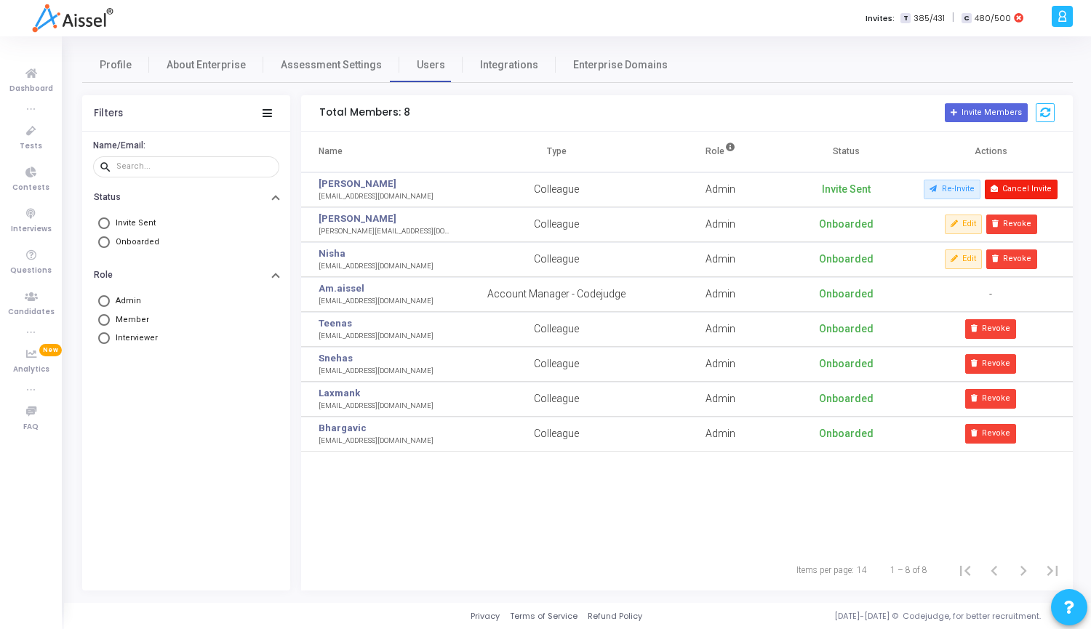
click at [1035, 188] on button "Cancel Invite" at bounding box center [1021, 189] width 73 height 19
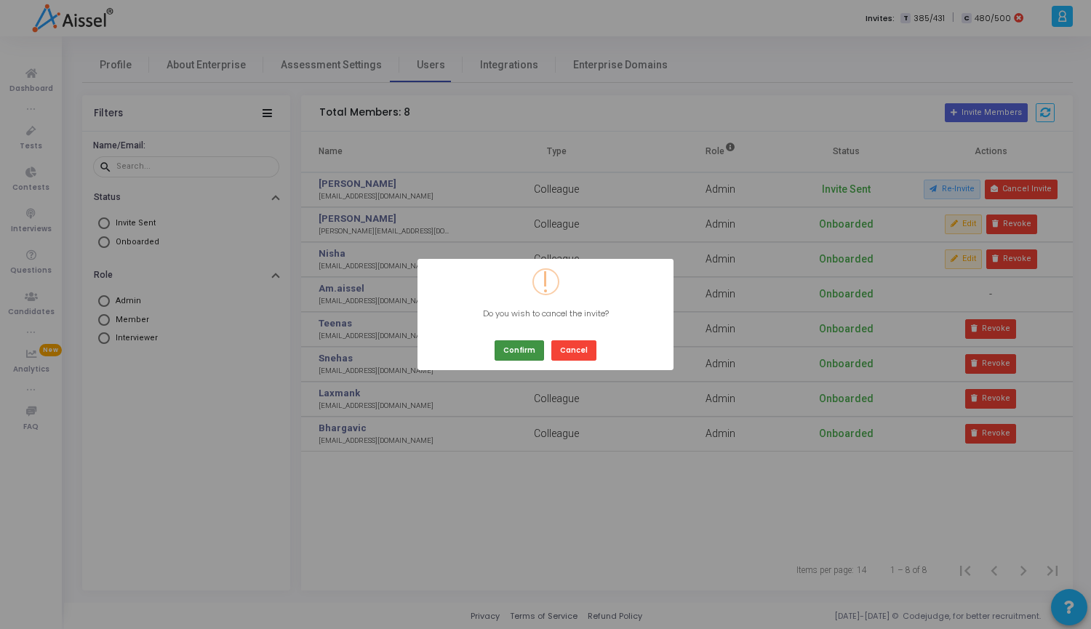
click at [522, 351] on button "Confirm" at bounding box center [519, 351] width 49 height 20
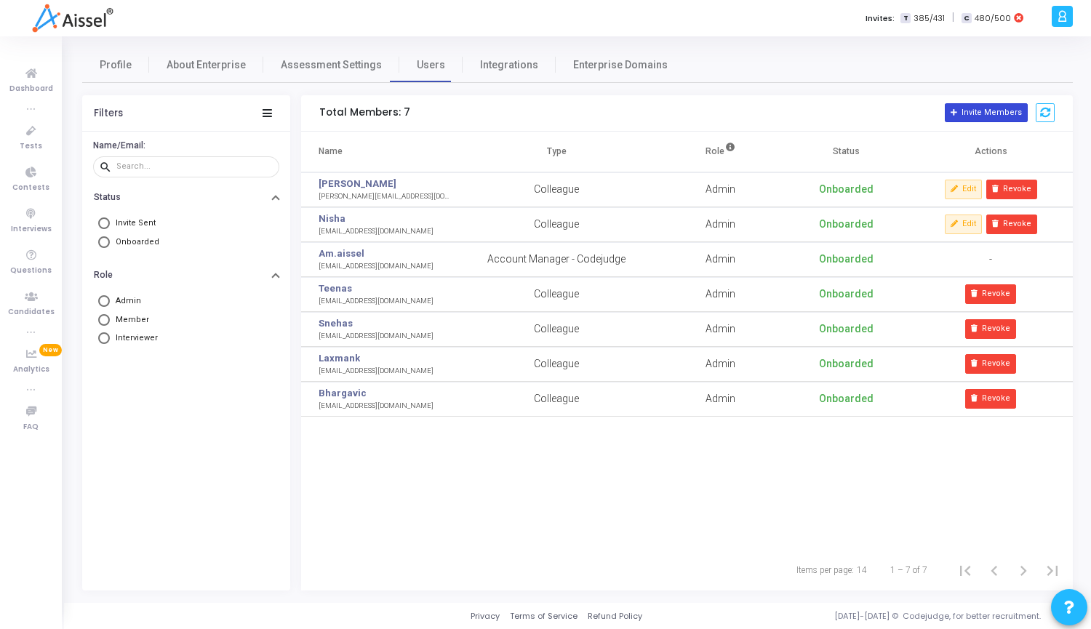
click at [980, 116] on button "Invite Members" at bounding box center [986, 112] width 83 height 19
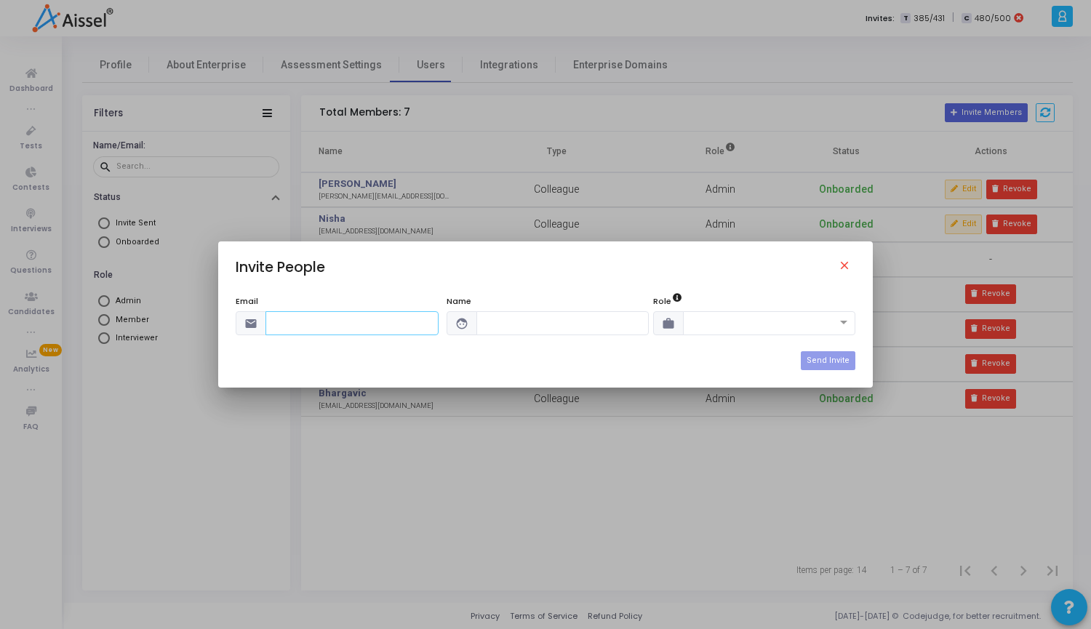
paste input "[EMAIL_ADDRESS][DOMAIN_NAME]"
click at [276, 322] on input "[EMAIL_ADDRESS][DOMAIN_NAME]" at bounding box center [352, 323] width 173 height 24
type input "[EMAIL_ADDRESS][DOMAIN_NAME]"
click at [542, 325] on input "text" at bounding box center [563, 323] width 173 height 24
type input "Avinash H"
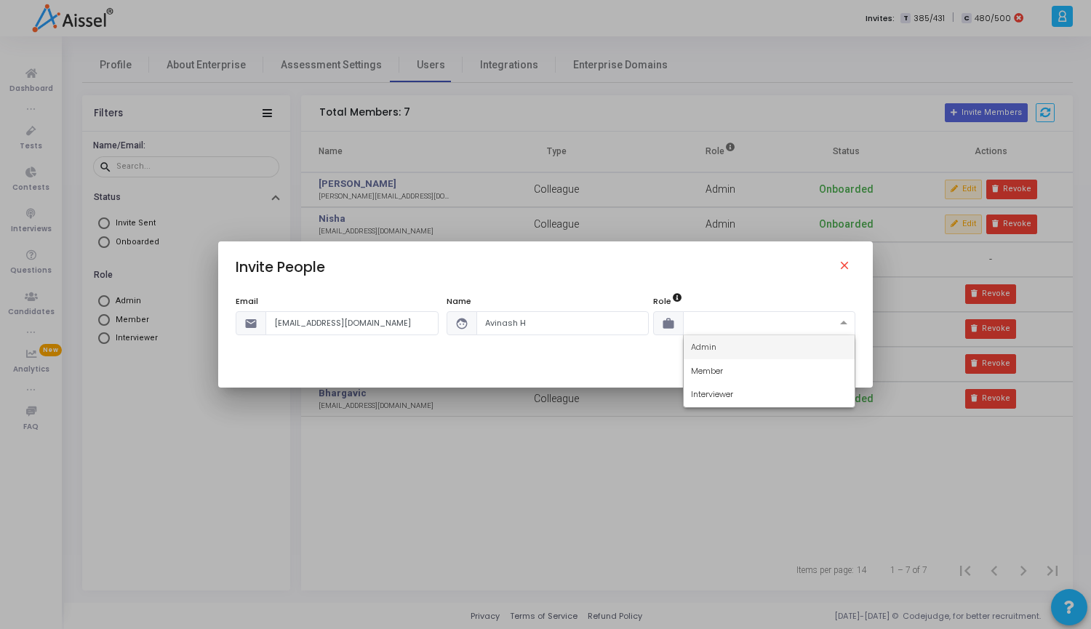
click at [847, 319] on span at bounding box center [846, 323] width 18 height 12
click at [737, 345] on div "Admin" at bounding box center [770, 347] width 172 height 24
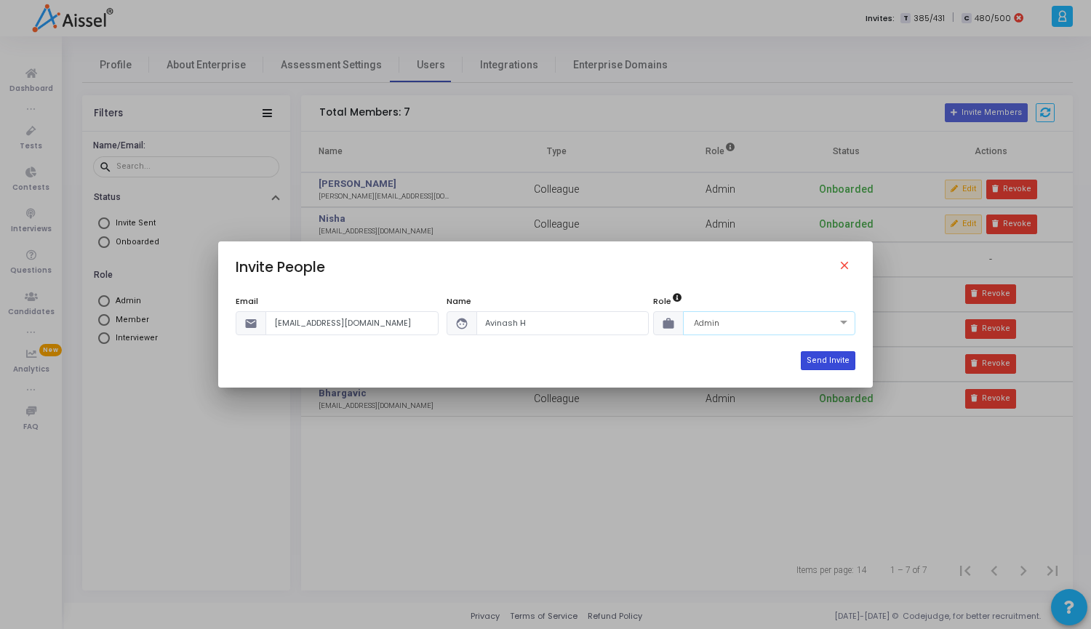
click at [839, 359] on button "Send Invite" at bounding box center [828, 360] width 55 height 19
